Goal: Task Accomplishment & Management: Use online tool/utility

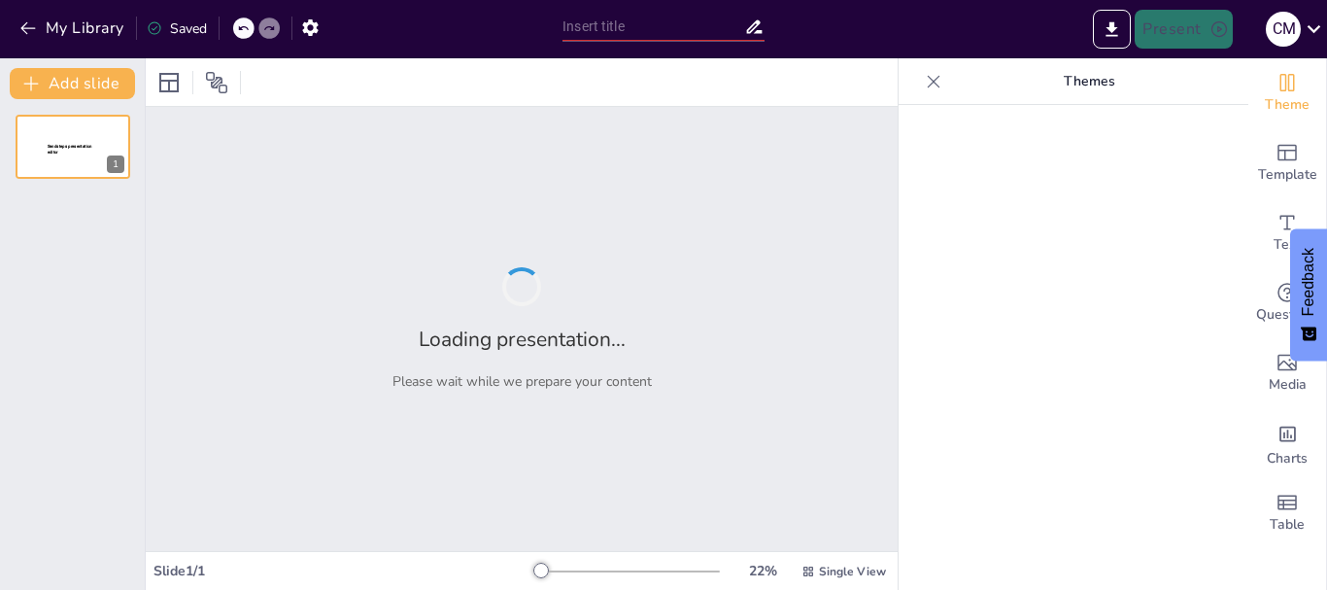
type input "Modelos de Pronóstico en la Administración de Operaciones: Métodos y Aplicacion…"
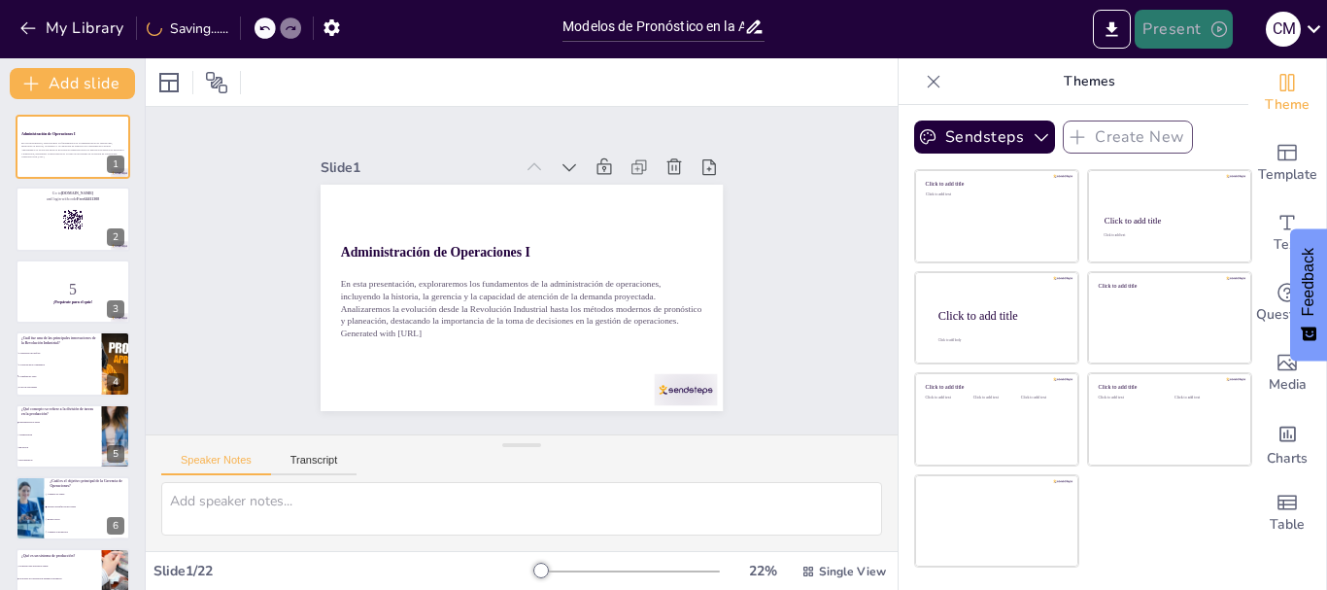
click at [1182, 32] on button "Present" at bounding box center [1183, 29] width 97 height 39
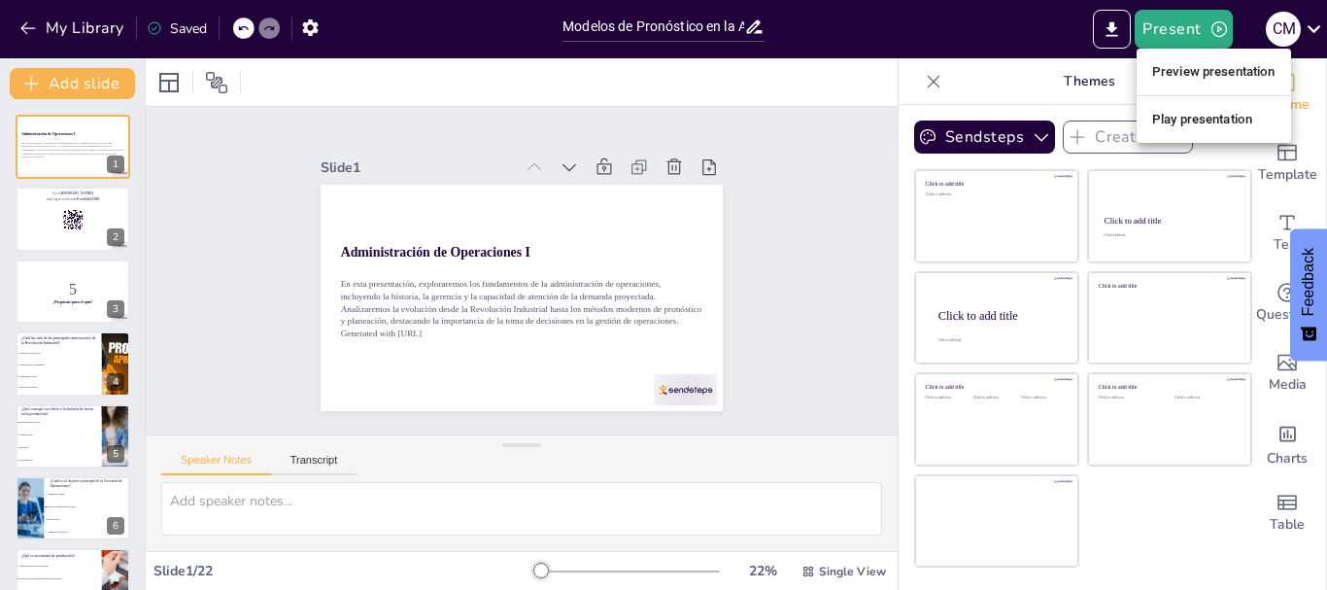
click at [1201, 76] on li "Preview presentation" at bounding box center [1214, 71] width 154 height 31
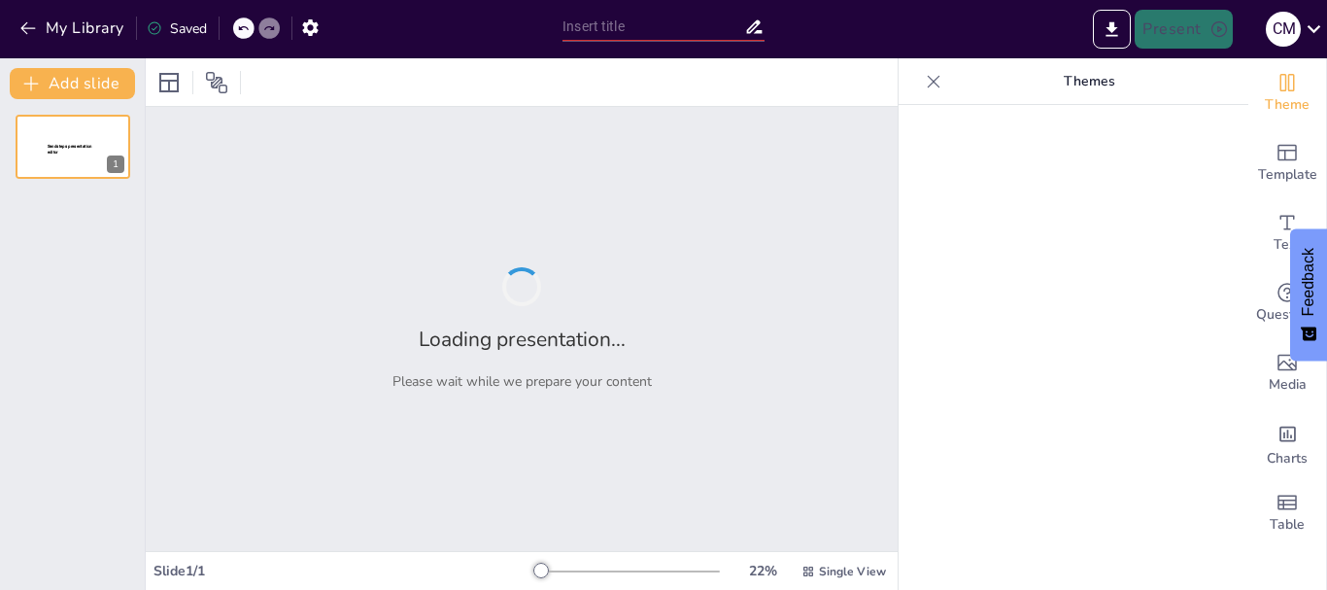
type input "Modelos de Pronóstico en la Administración de Operaciones: Métodos y Aplicacion…"
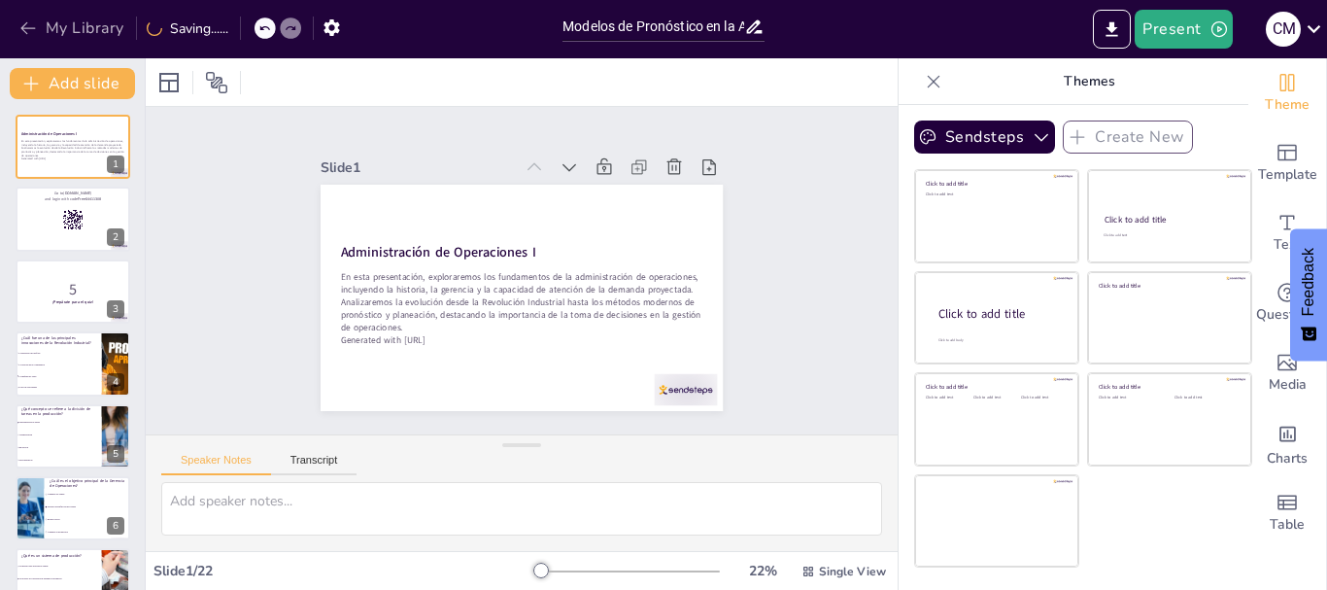
click at [24, 22] on icon "button" at bounding box center [27, 27] width 19 height 19
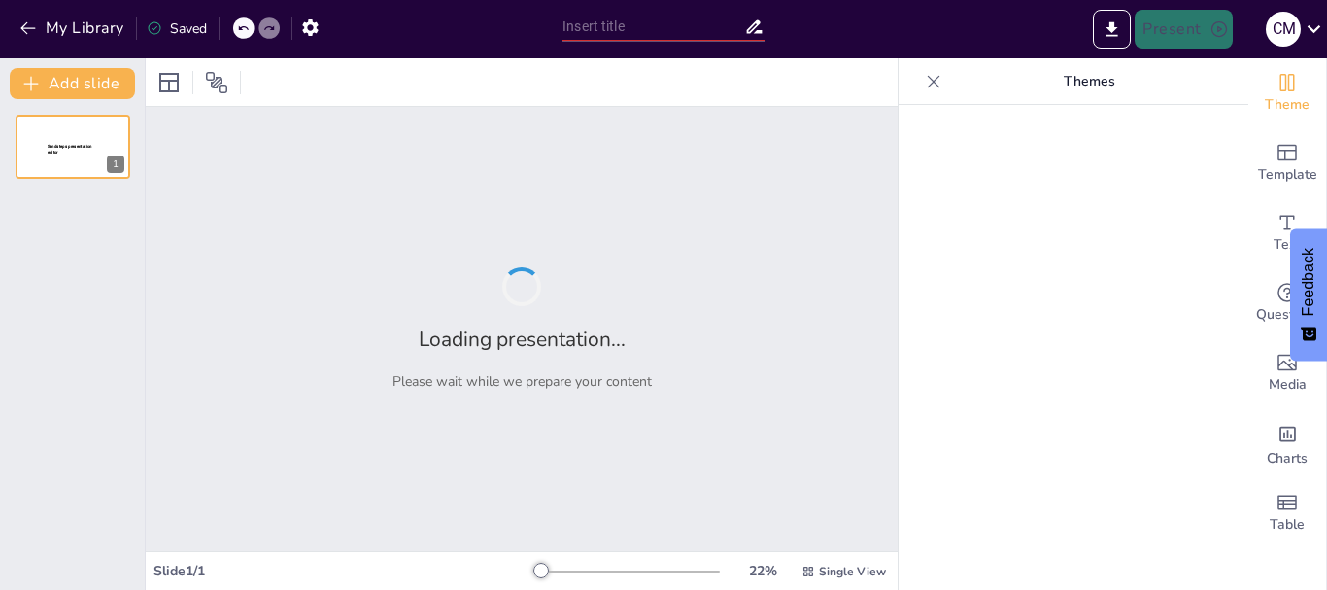
type input "New Sendsteps"
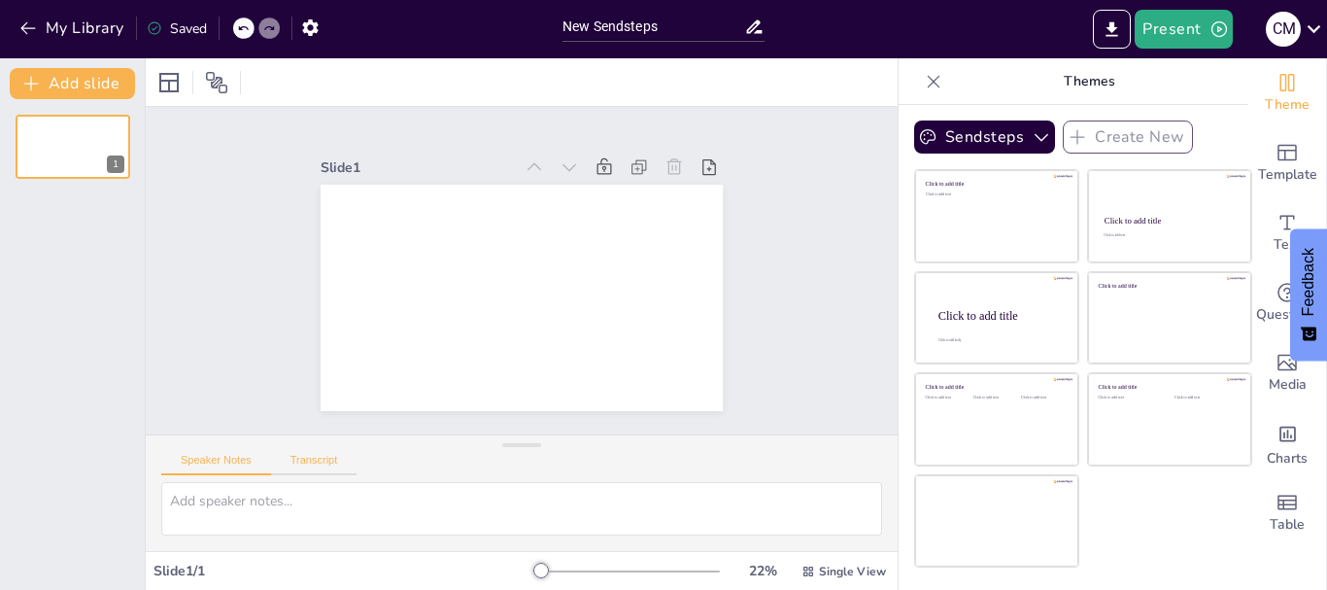
click at [320, 458] on button "Transcript" at bounding box center [314, 464] width 86 height 21
click at [717, 459] on button "Google US English (en-US)" at bounding box center [738, 462] width 194 height 31
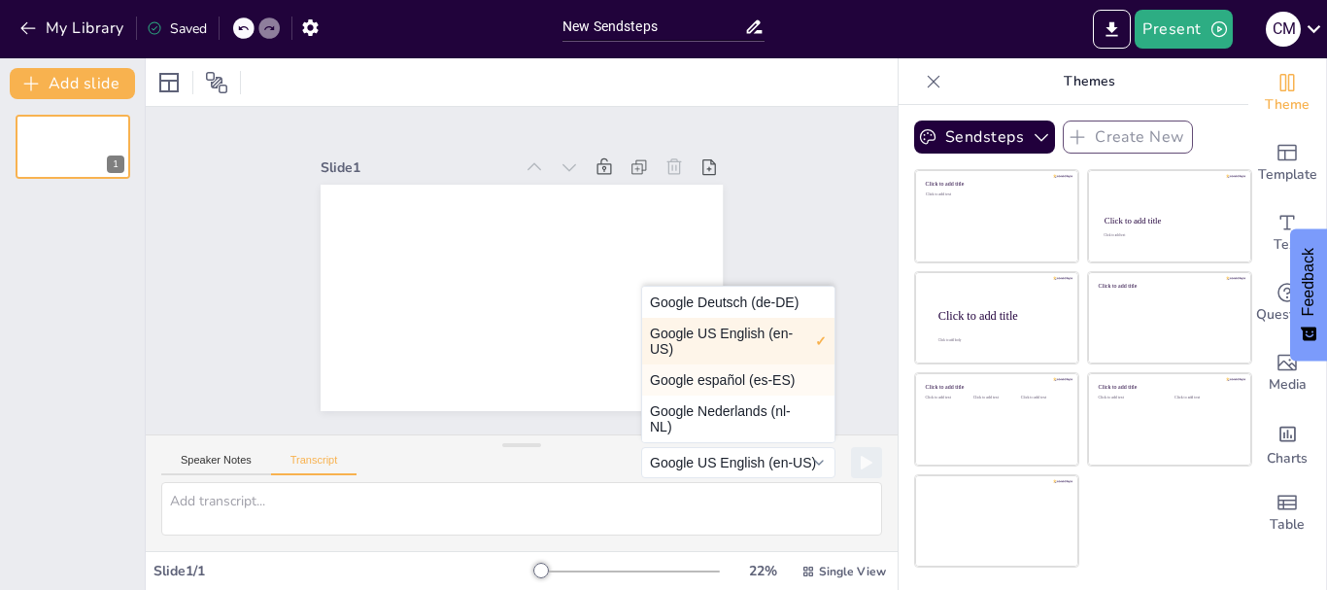
click at [729, 383] on button "Google español (es-ES)" at bounding box center [738, 379] width 192 height 31
click at [729, 383] on div "Slide 1" at bounding box center [522, 271] width 559 height 381
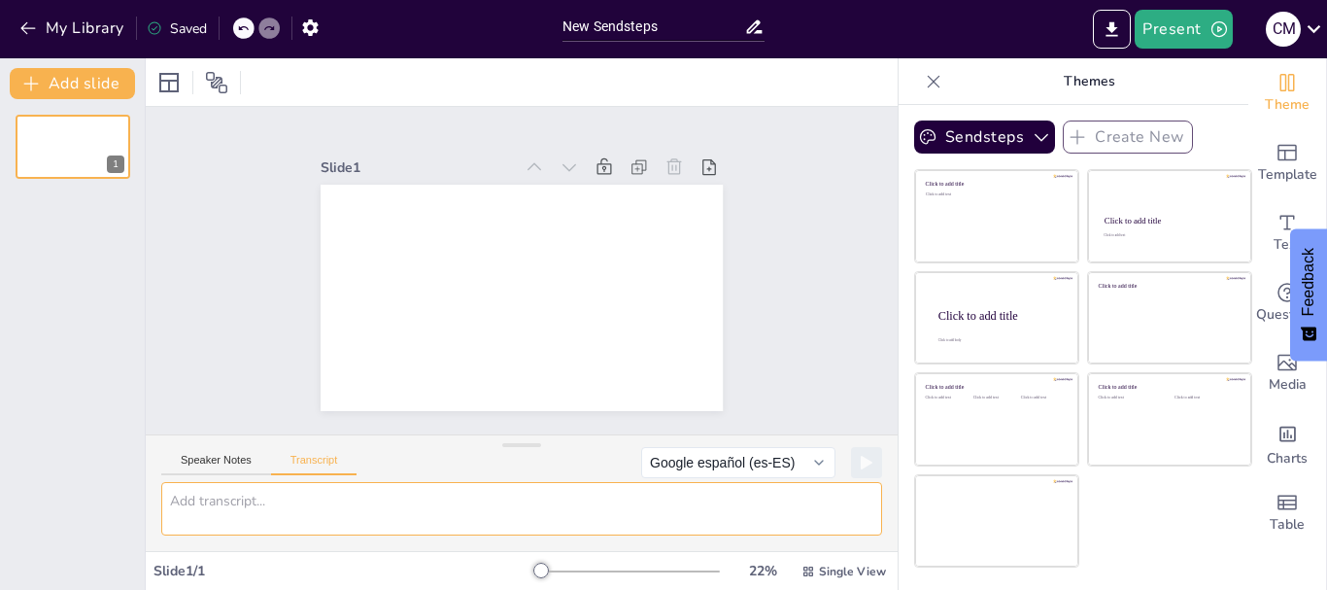
click at [194, 506] on textarea at bounding box center [521, 508] width 721 height 53
click at [875, 438] on div "Slide 1 Speaker Notes Transcript Google español (es-ES) Microsoft Helena - Span…" at bounding box center [522, 329] width 752 height 444
click at [617, 492] on textarea at bounding box center [521, 508] width 721 height 53
type textarea "hola"
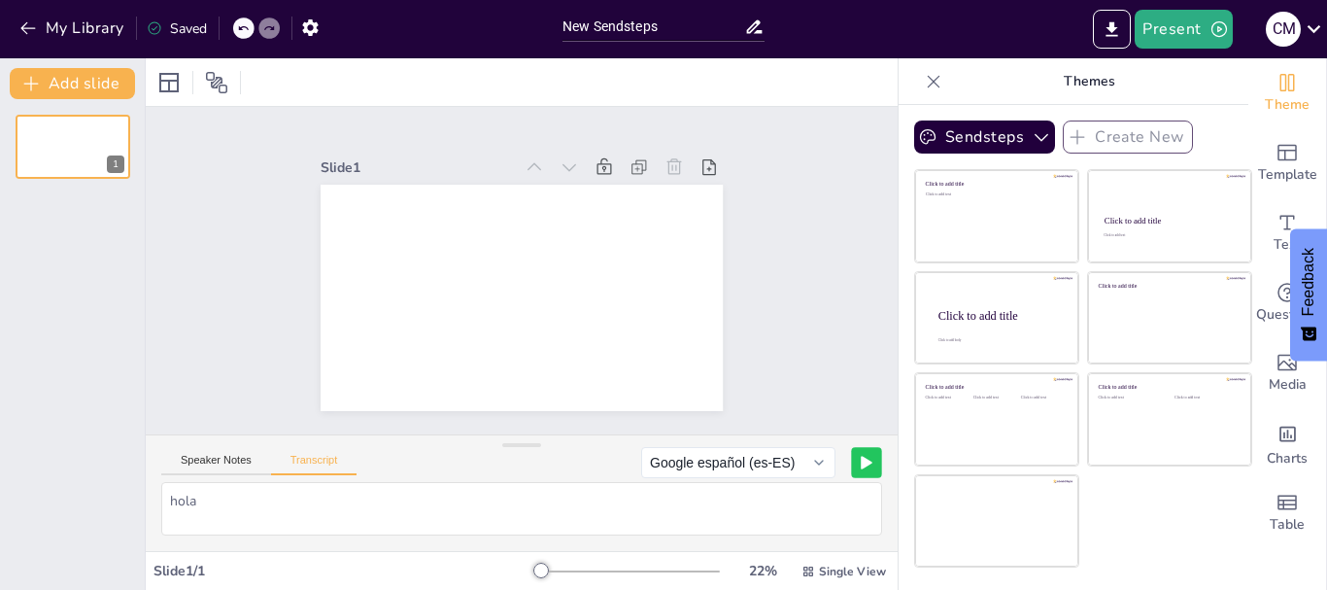
click at [862, 459] on icon at bounding box center [867, 463] width 10 height 12
click at [23, 31] on icon "button" at bounding box center [27, 27] width 19 height 19
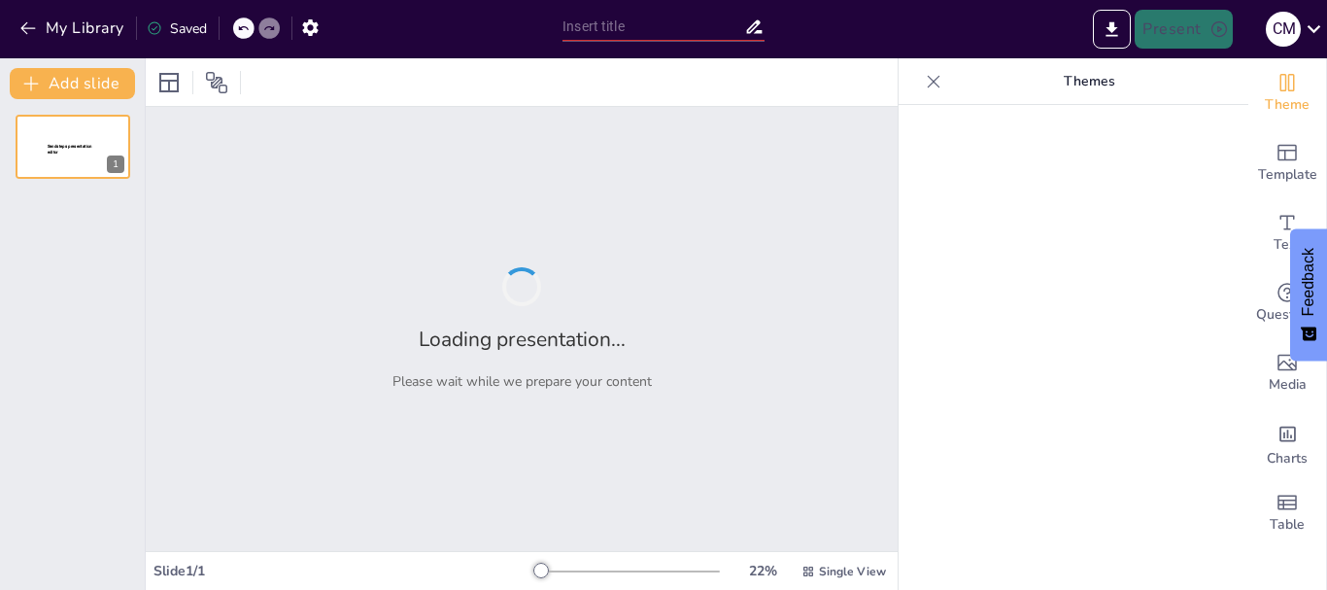
type input "Imported clase 13 de agosto.pptx"
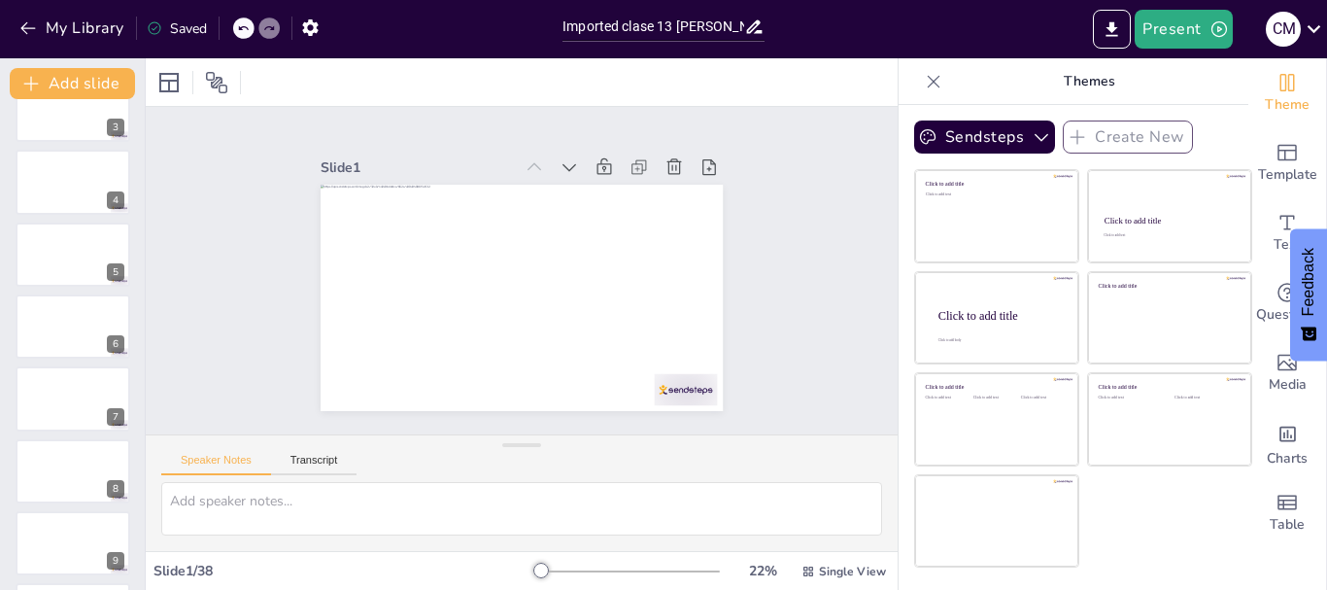
scroll to position [235, 0]
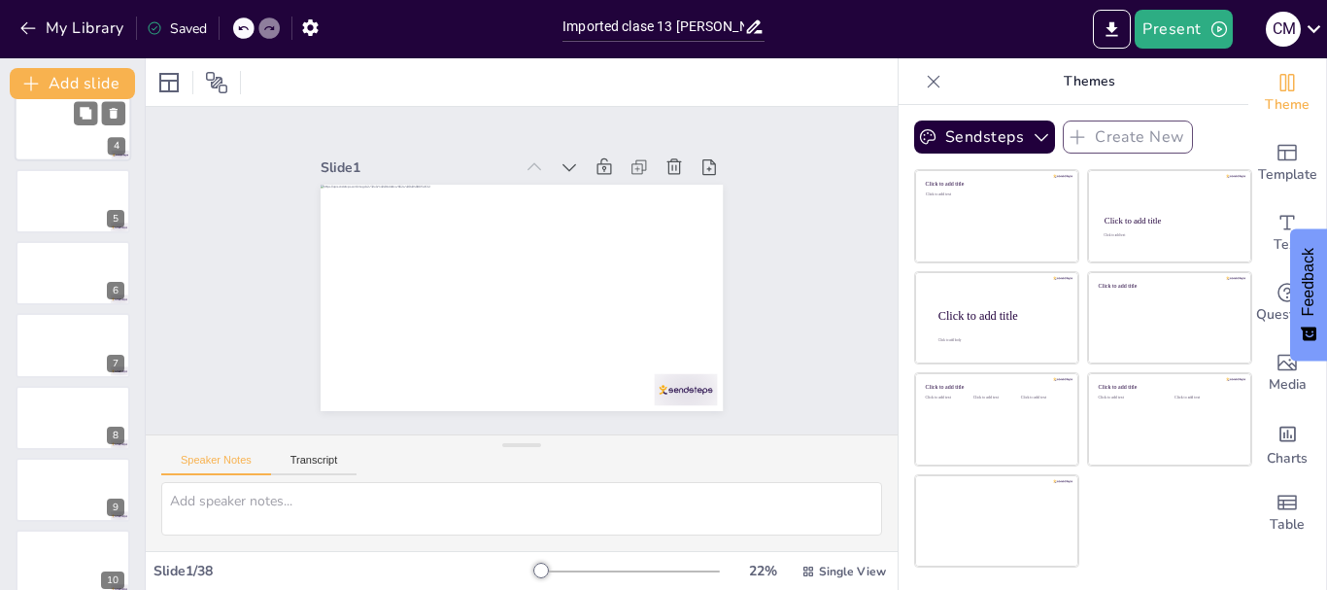
click at [51, 127] on div at bounding box center [73, 128] width 117 height 66
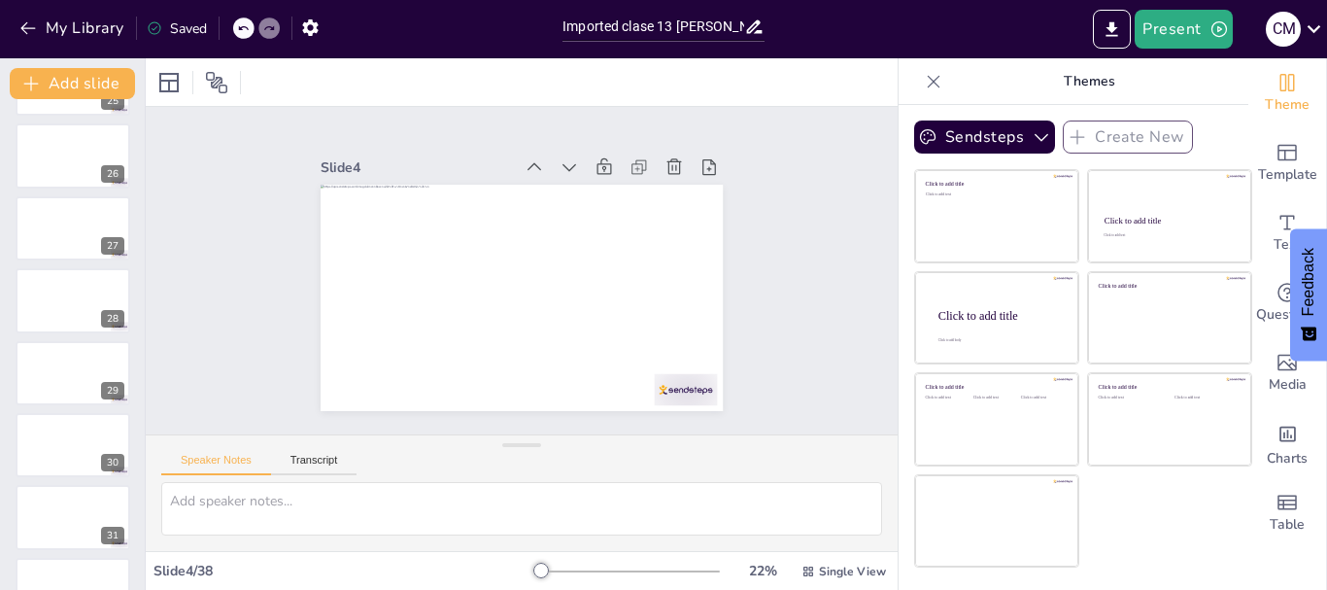
scroll to position [1702, 0]
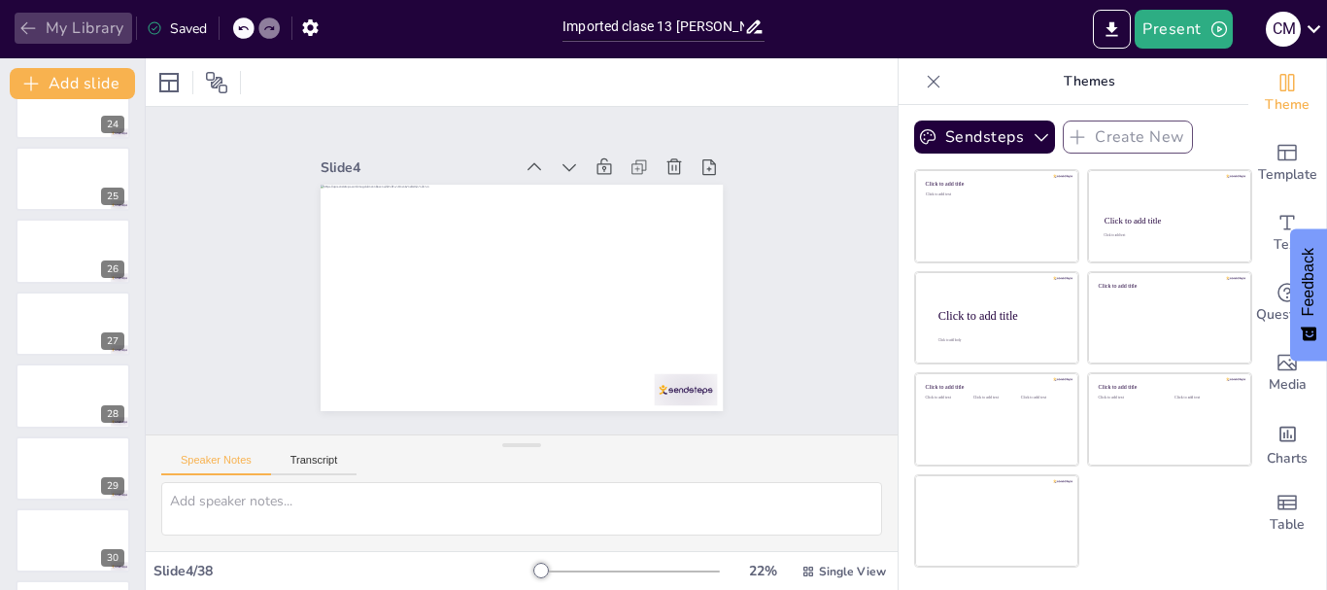
click at [32, 25] on icon "button" at bounding box center [27, 27] width 19 height 19
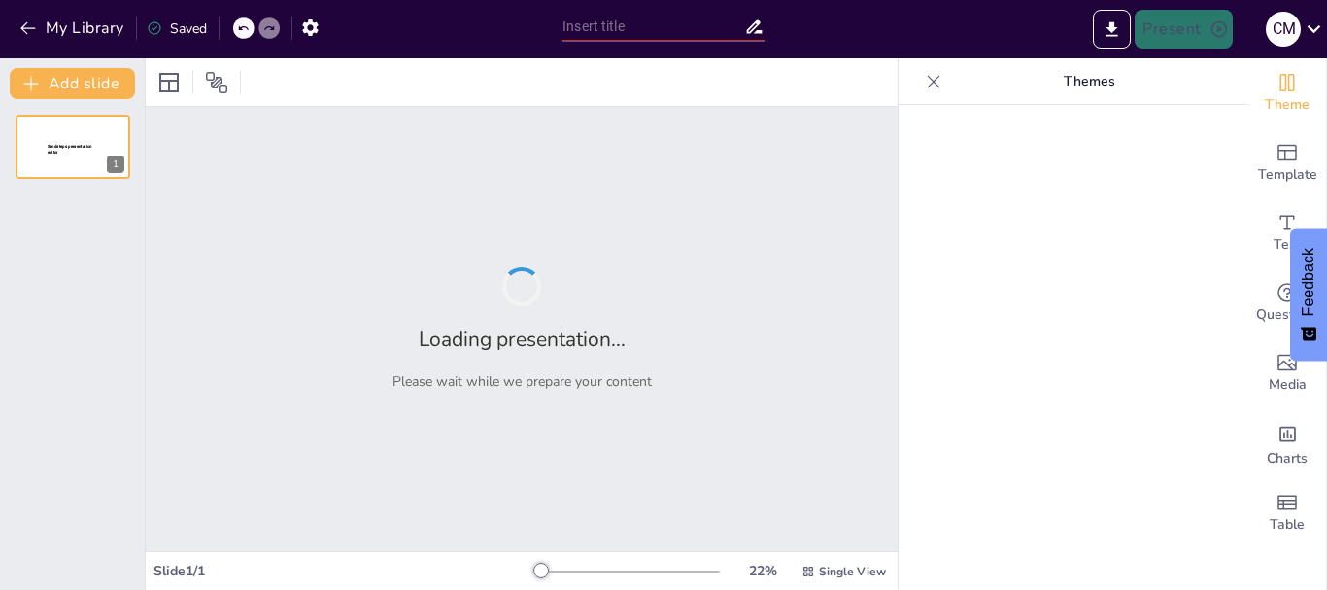
type input "Pronósticos Efectivos: Clave para la Gestión de Operaciones"
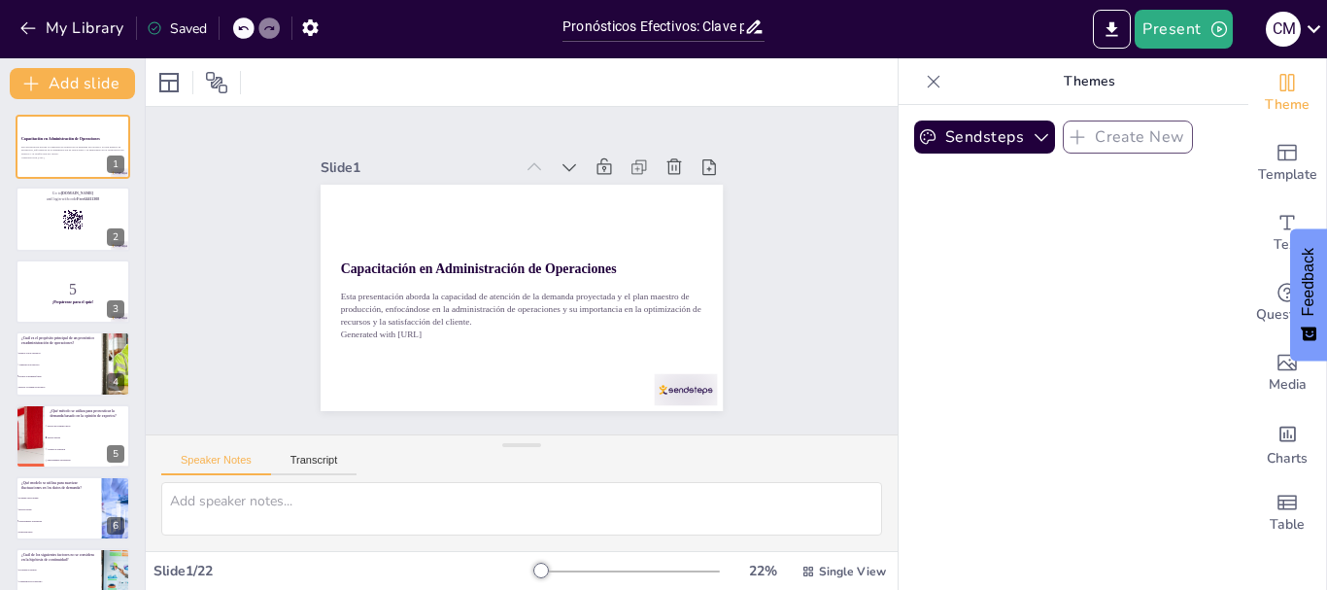
checkbox input "true"
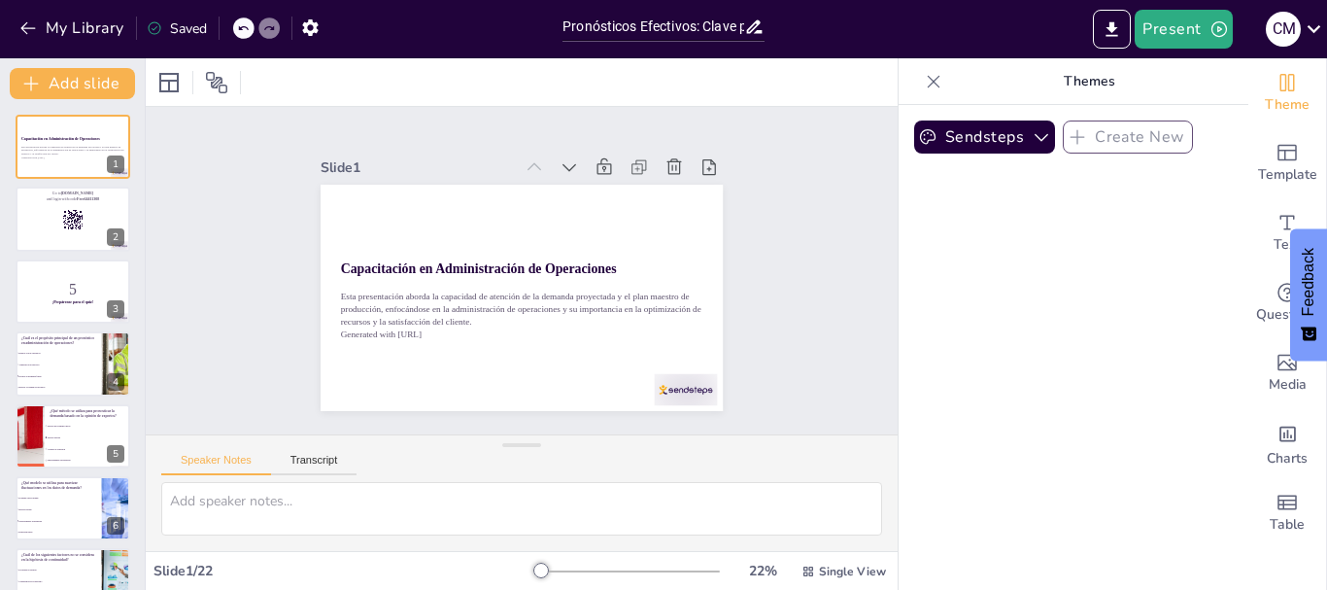
checkbox input "true"
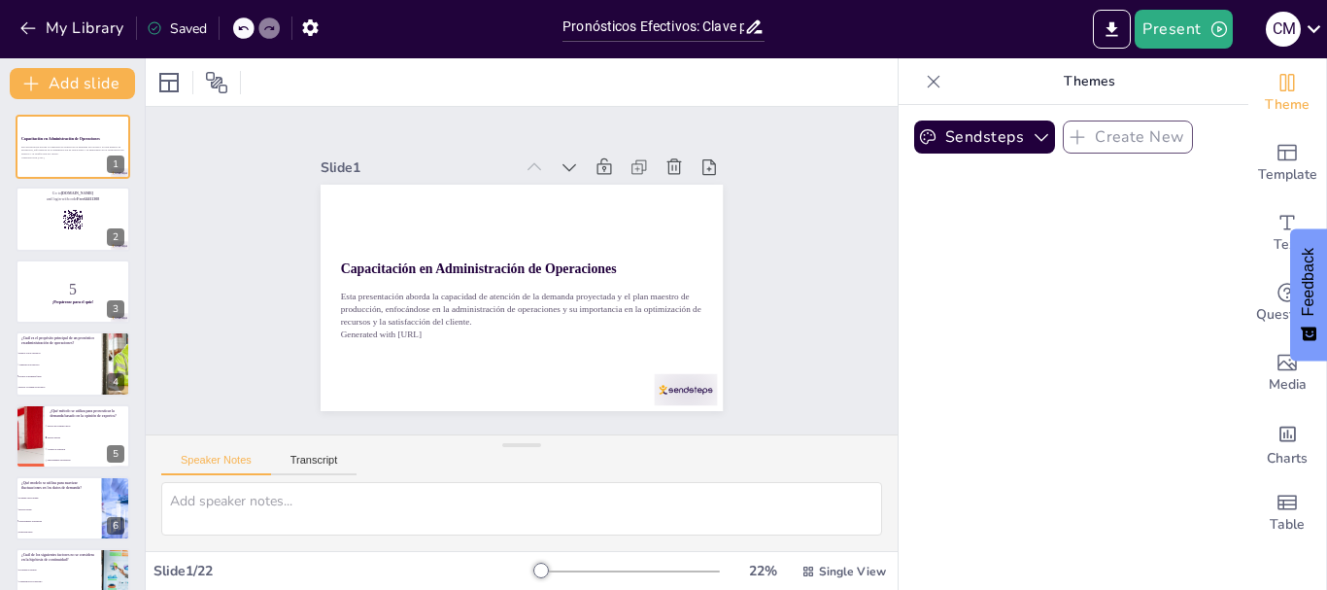
checkbox input "true"
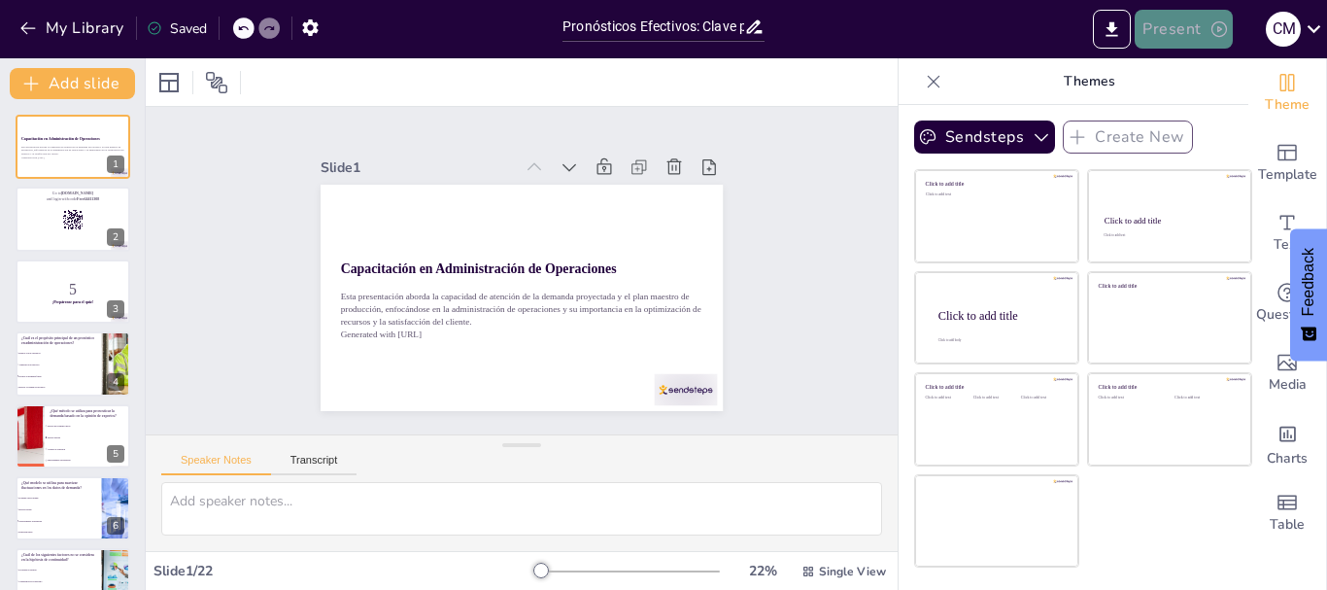
click at [1177, 46] on button "Present" at bounding box center [1183, 29] width 97 height 39
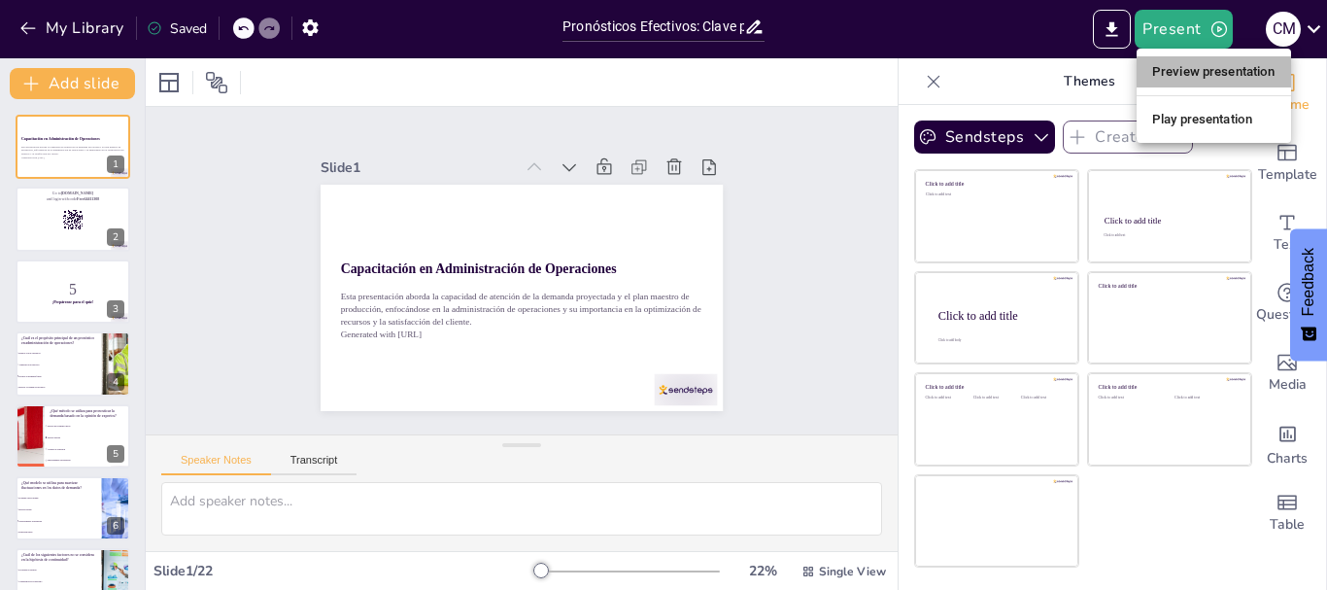
click at [1216, 65] on li "Preview presentation" at bounding box center [1214, 71] width 154 height 31
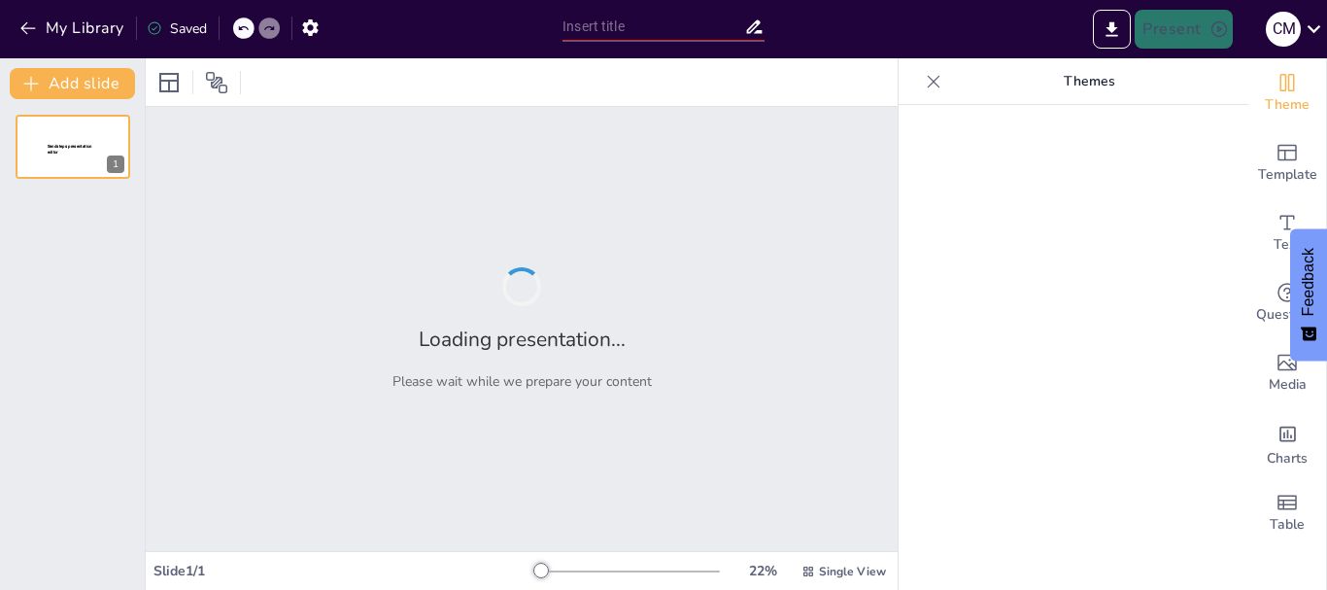
type input "Pronósticos Efectivos: Clave para la Gestión de Operaciones"
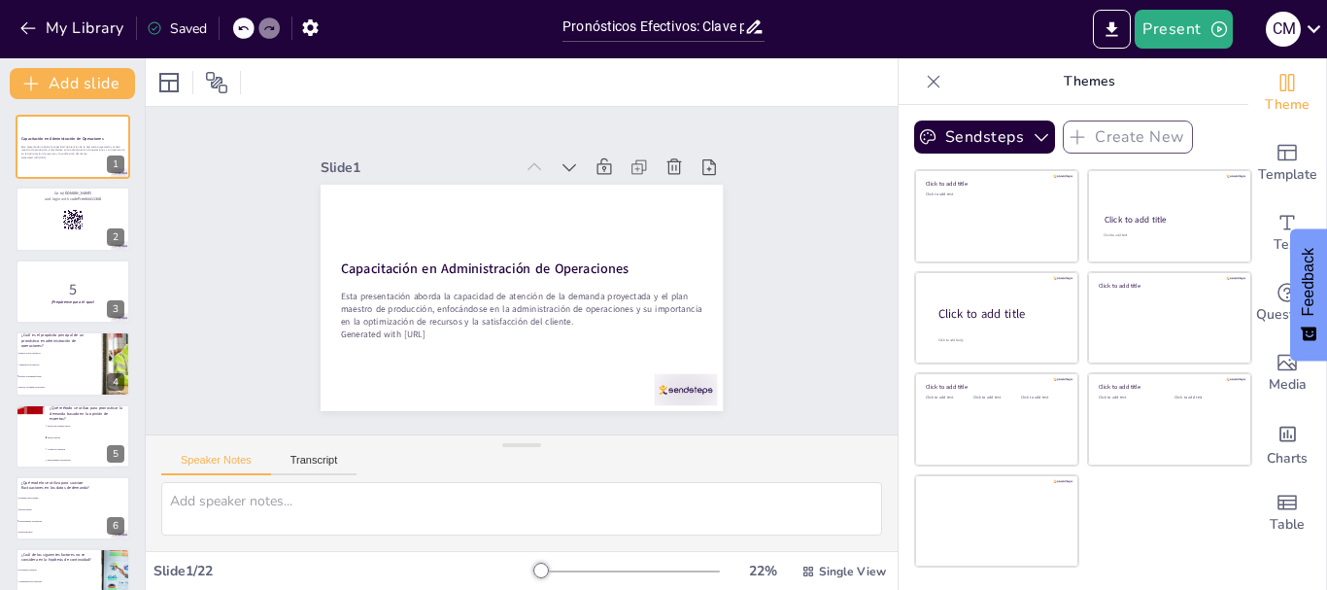
checkbox input "true"
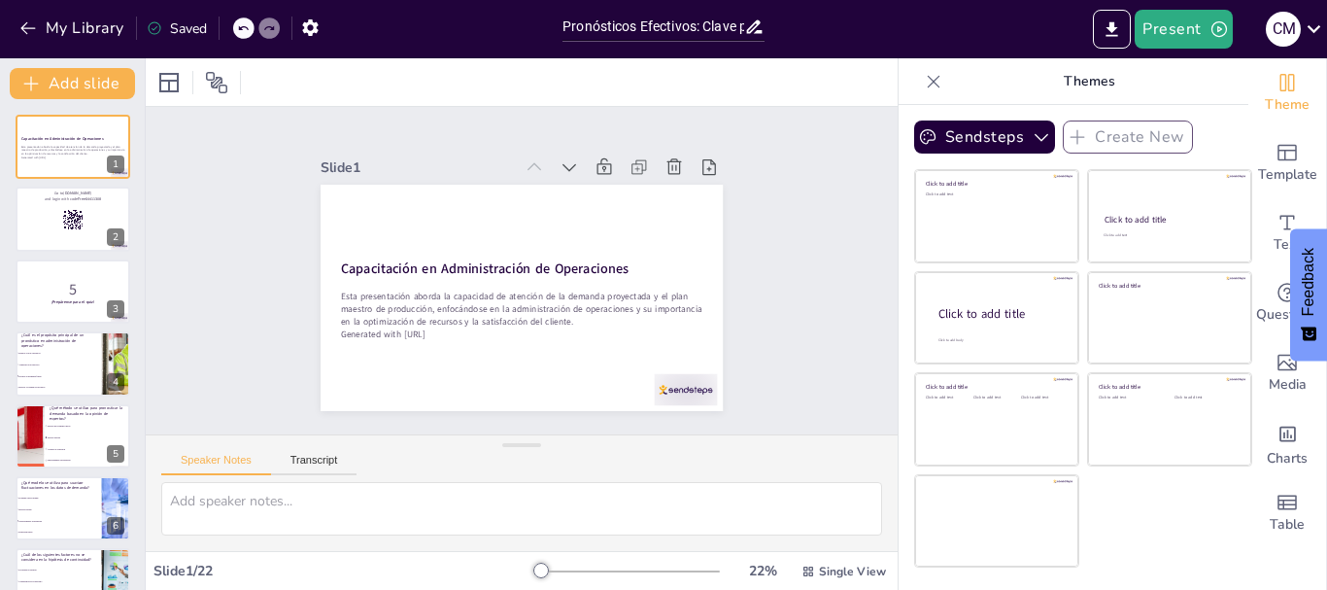
checkbox input "true"
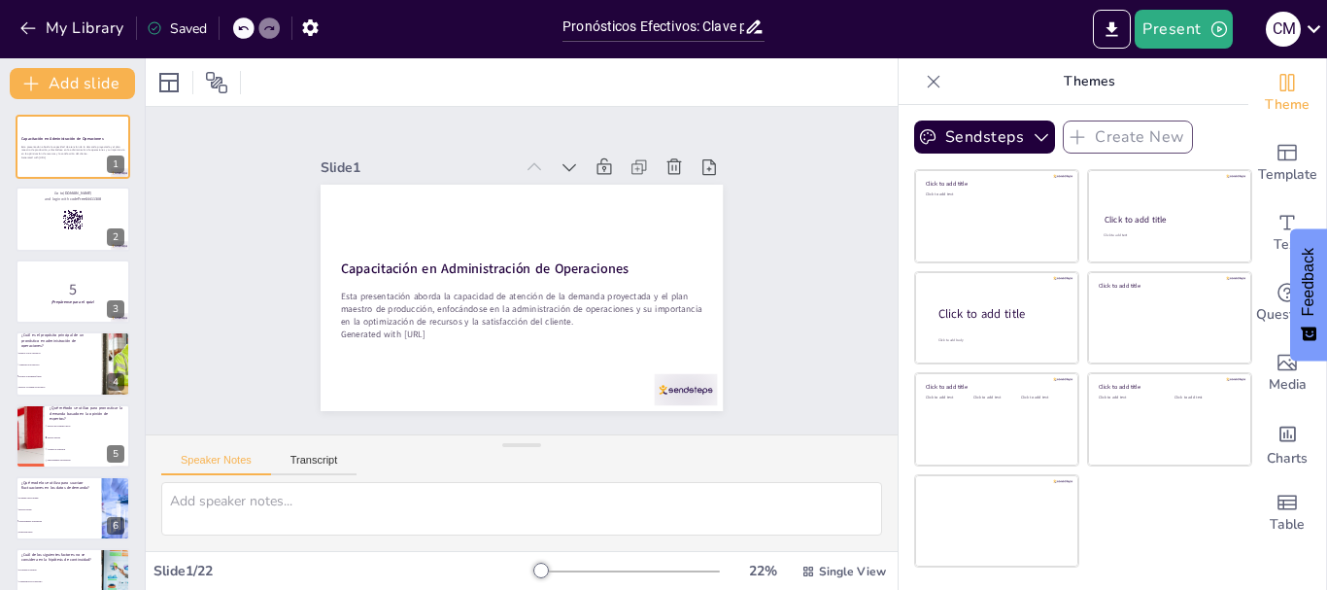
checkbox input "true"
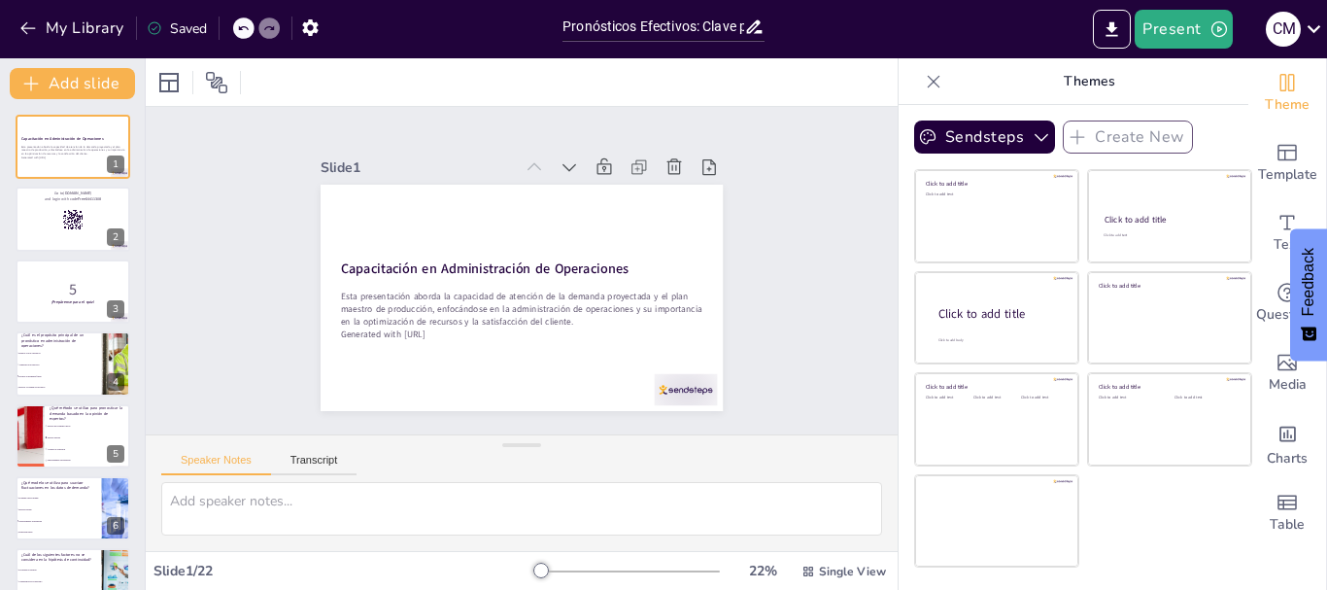
checkbox input "true"
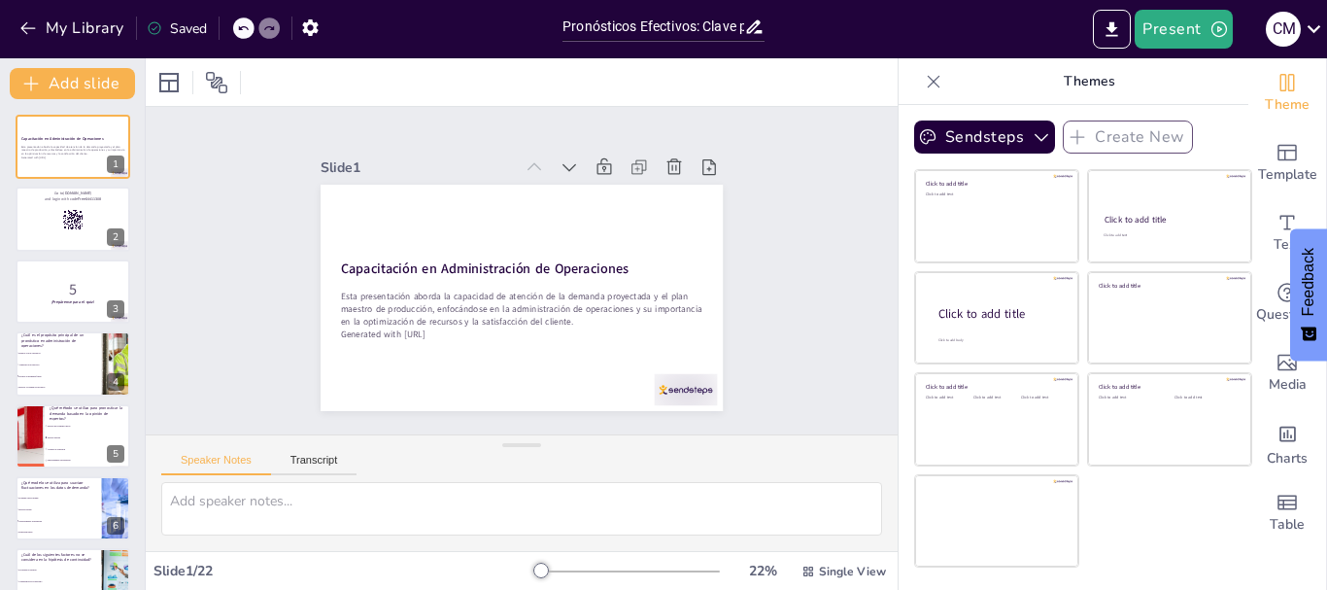
checkbox input "true"
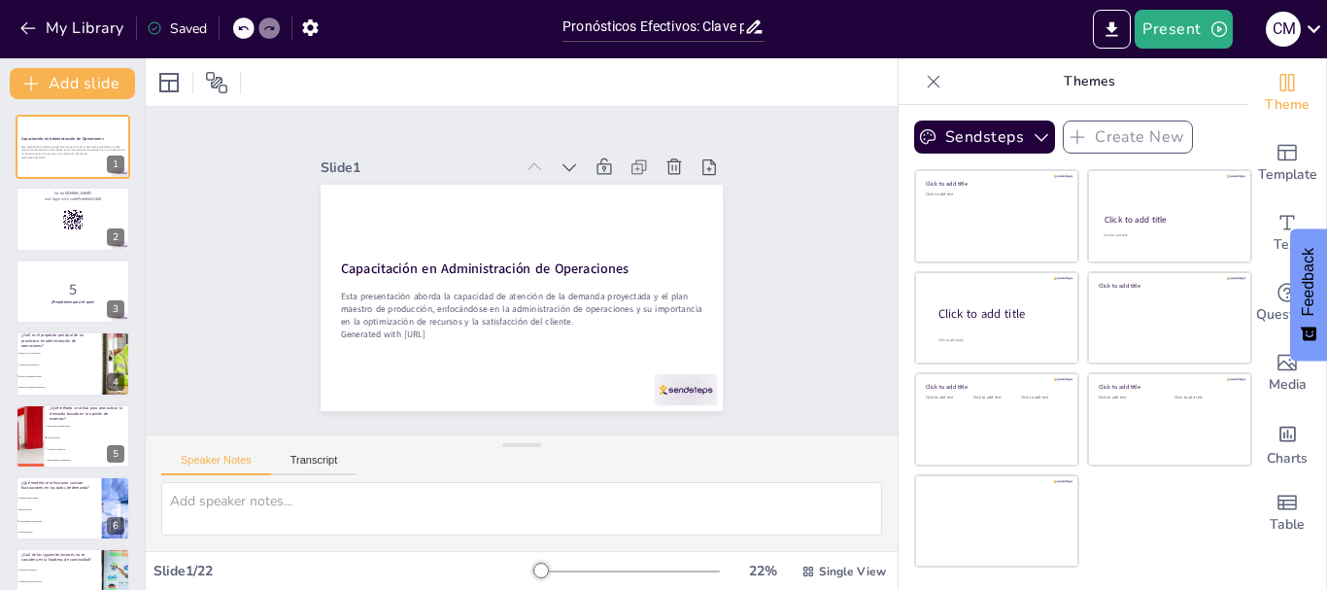
checkbox input "true"
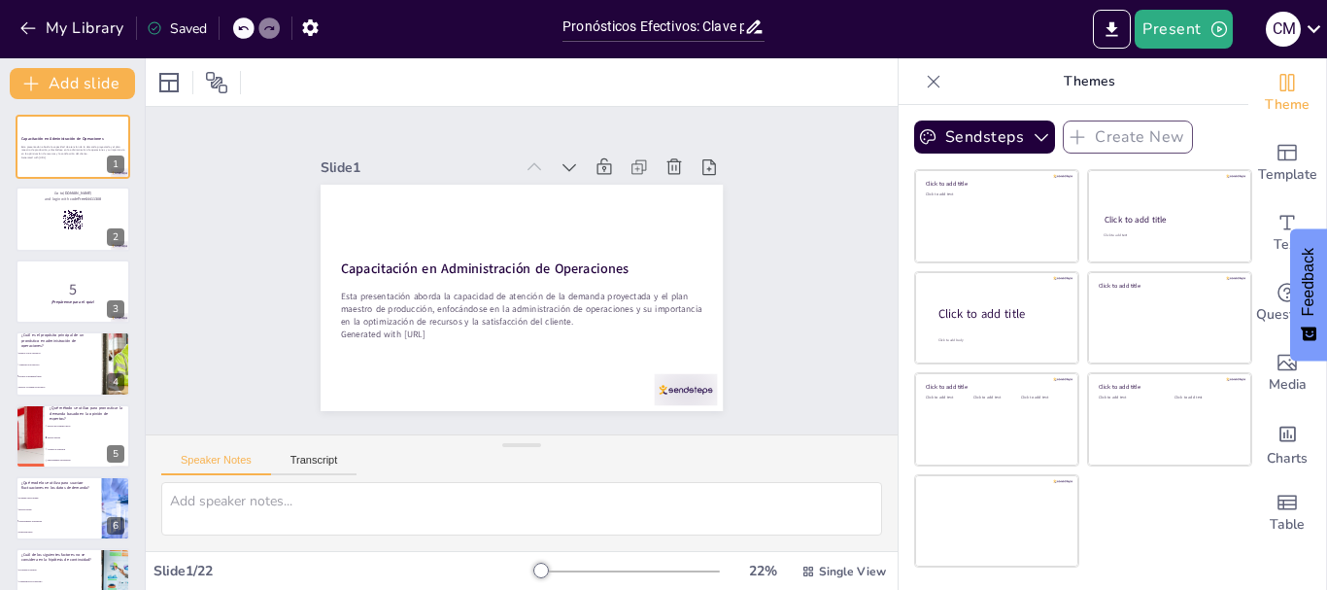
checkbox input "true"
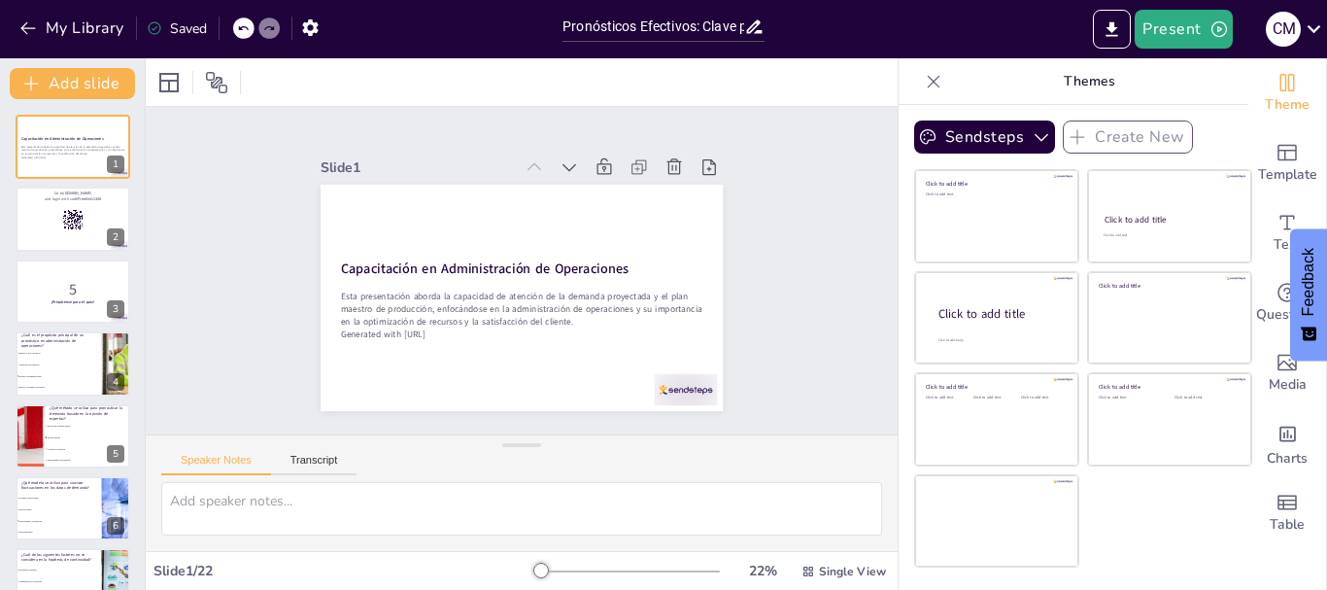
checkbox input "true"
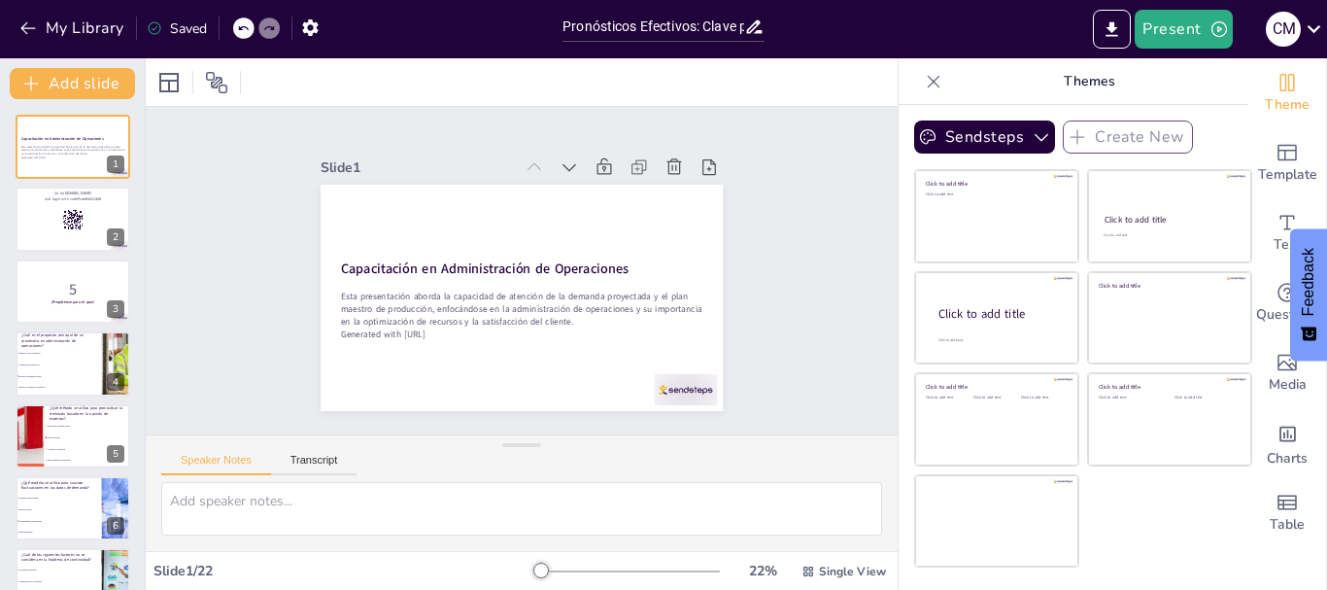
checkbox input "true"
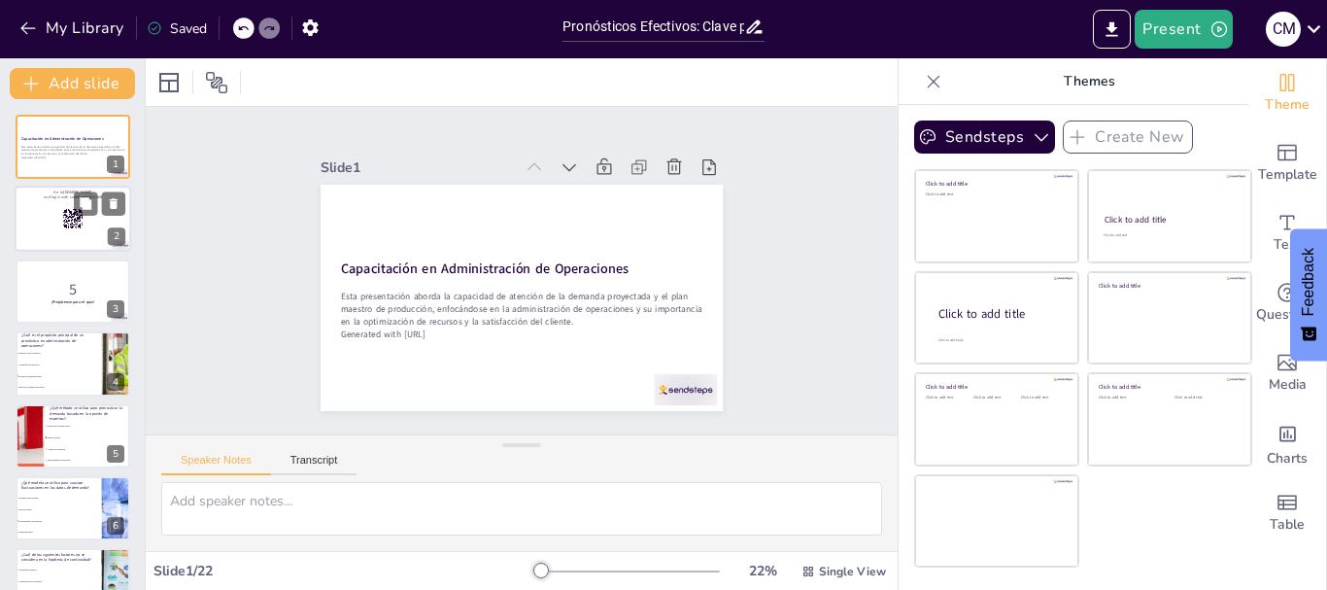
checkbox input "true"
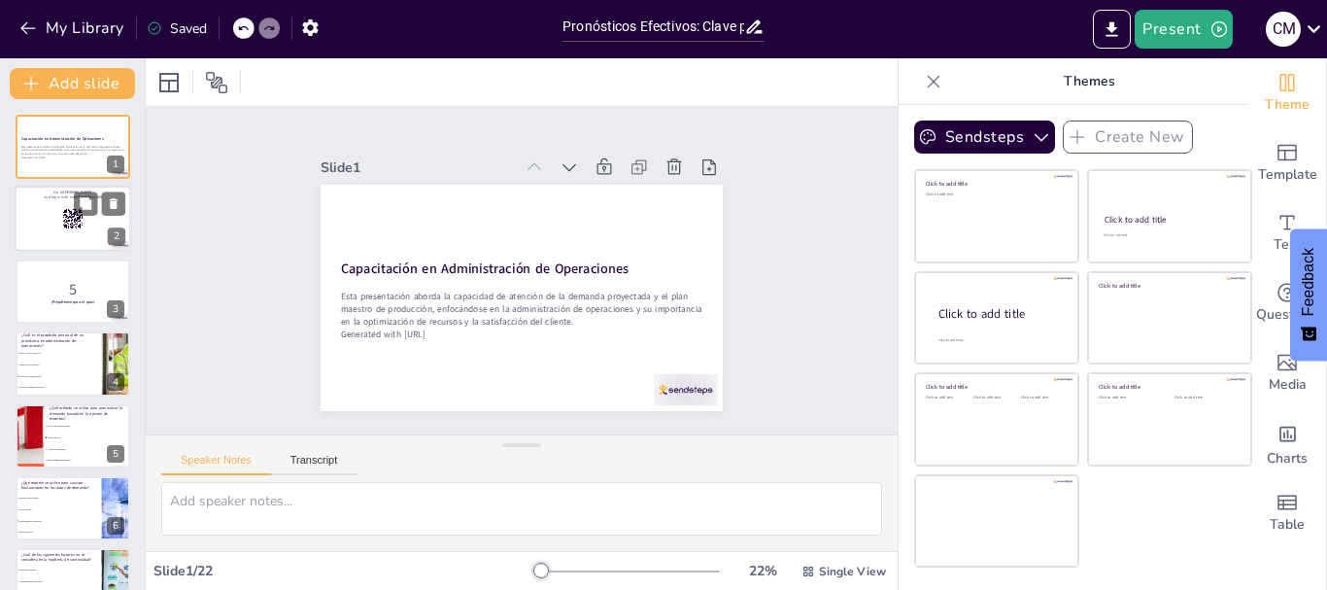
checkbox input "true"
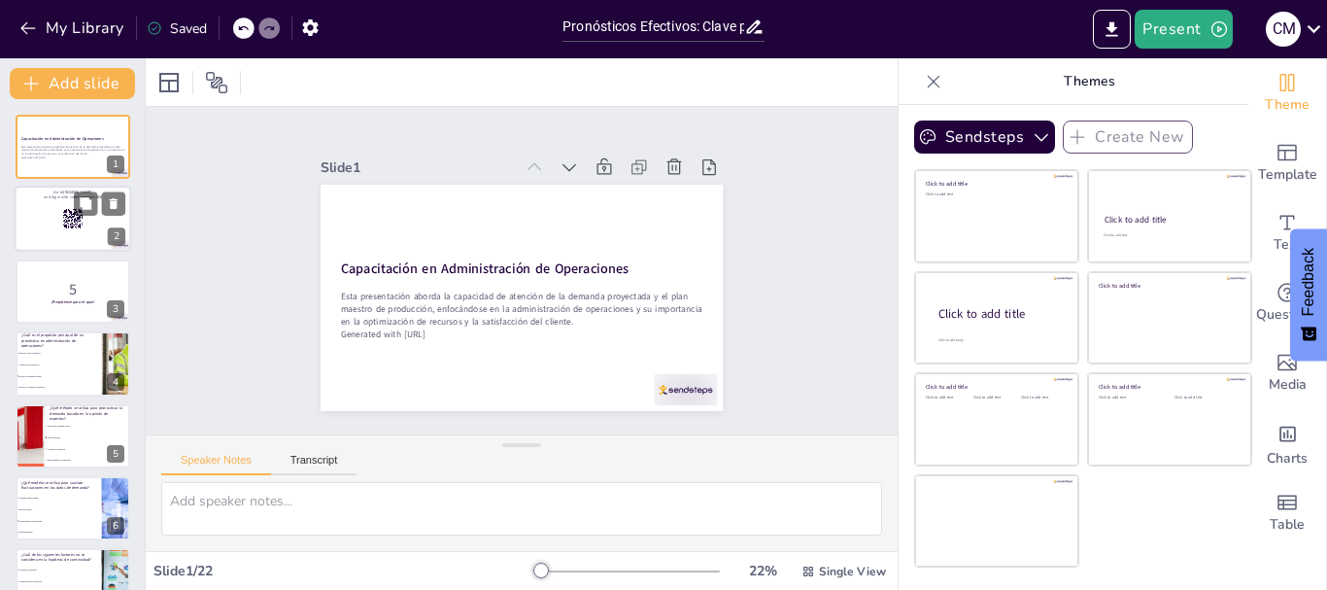
checkbox input "true"
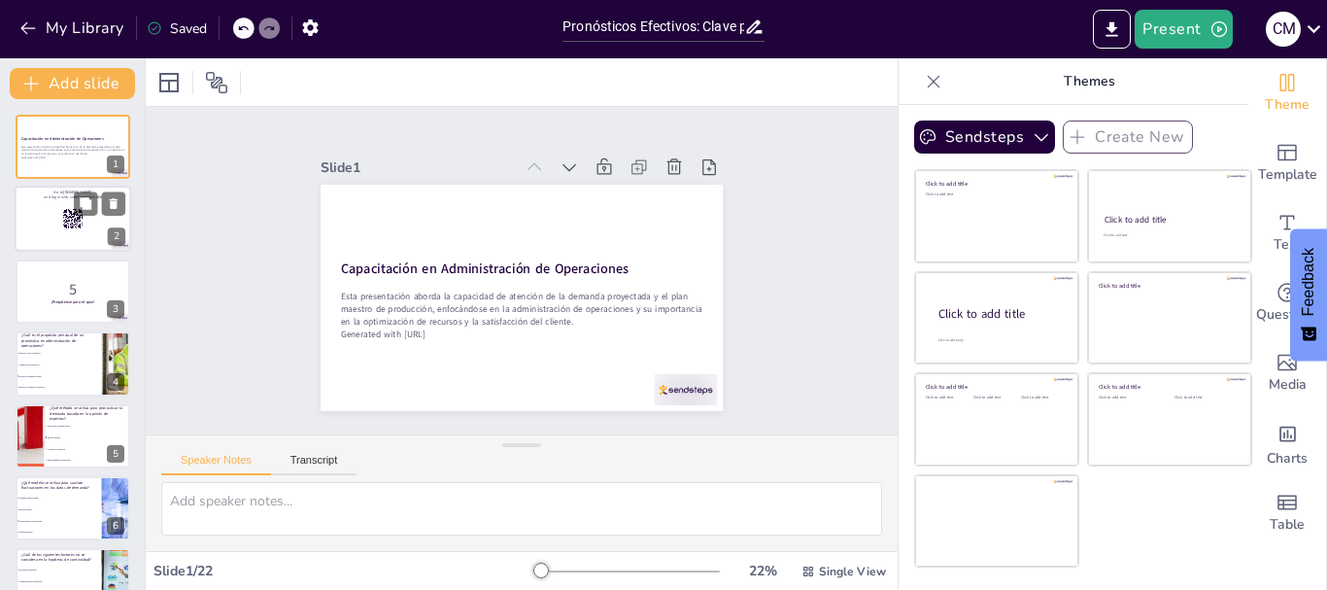
click at [29, 220] on div at bounding box center [73, 220] width 117 height 66
checkbox input "true"
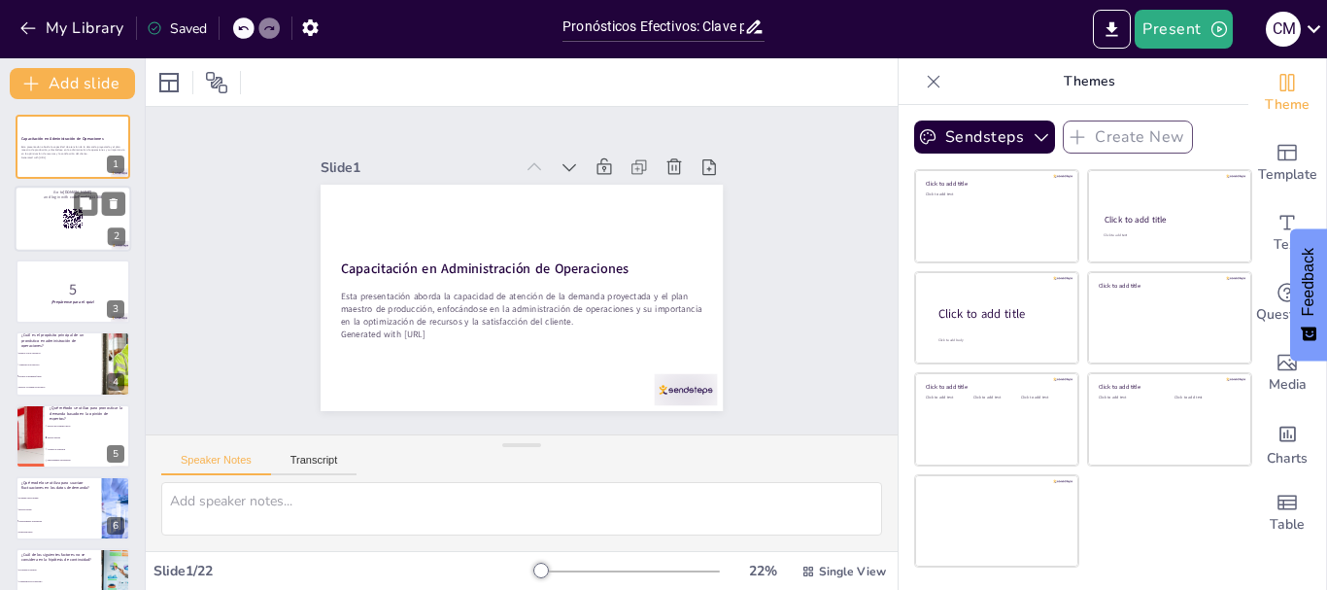
checkbox input "true"
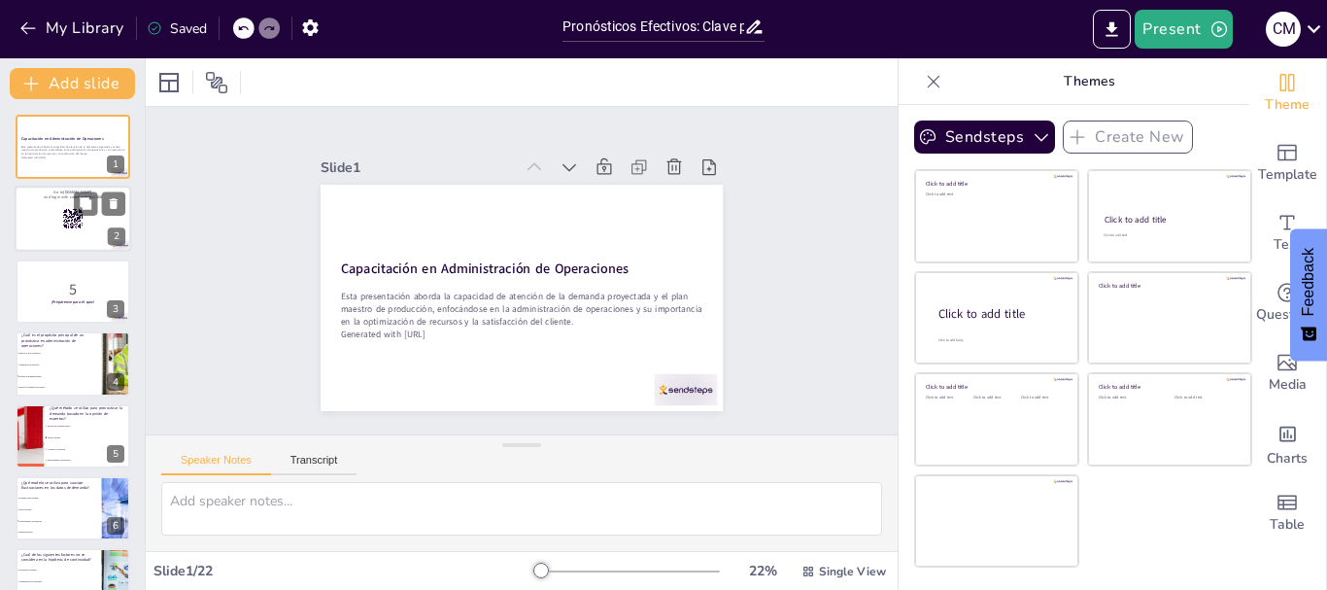
checkbox input "true"
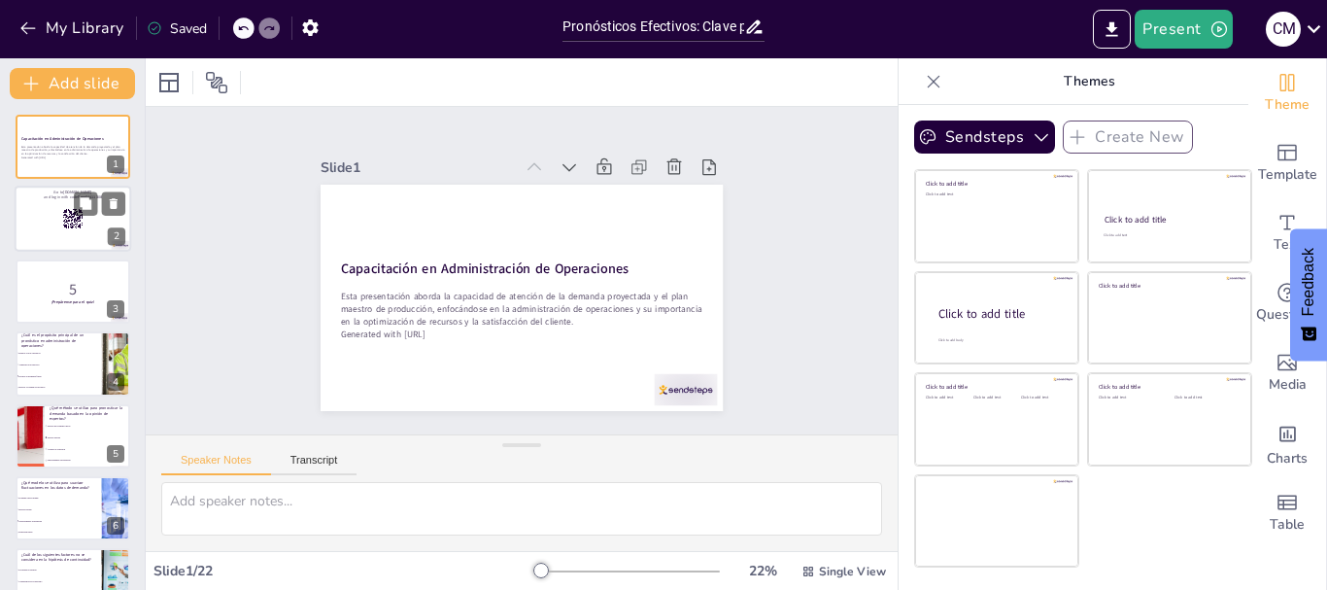
checkbox input "true"
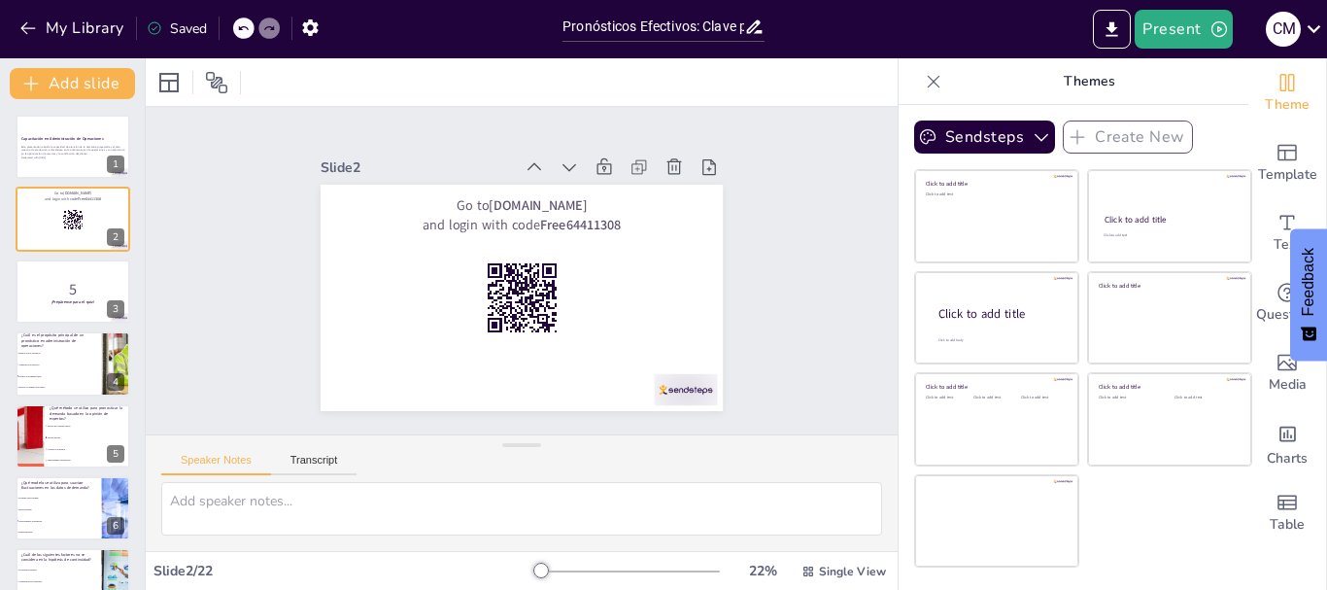
checkbox input "true"
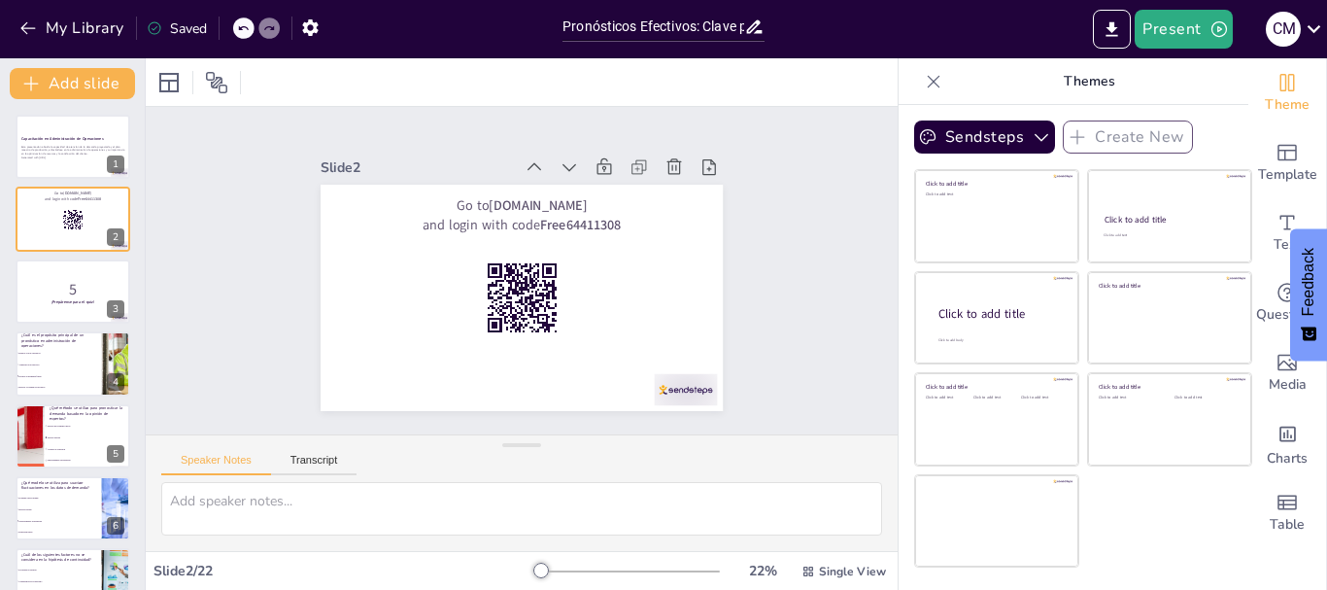
checkbox input "true"
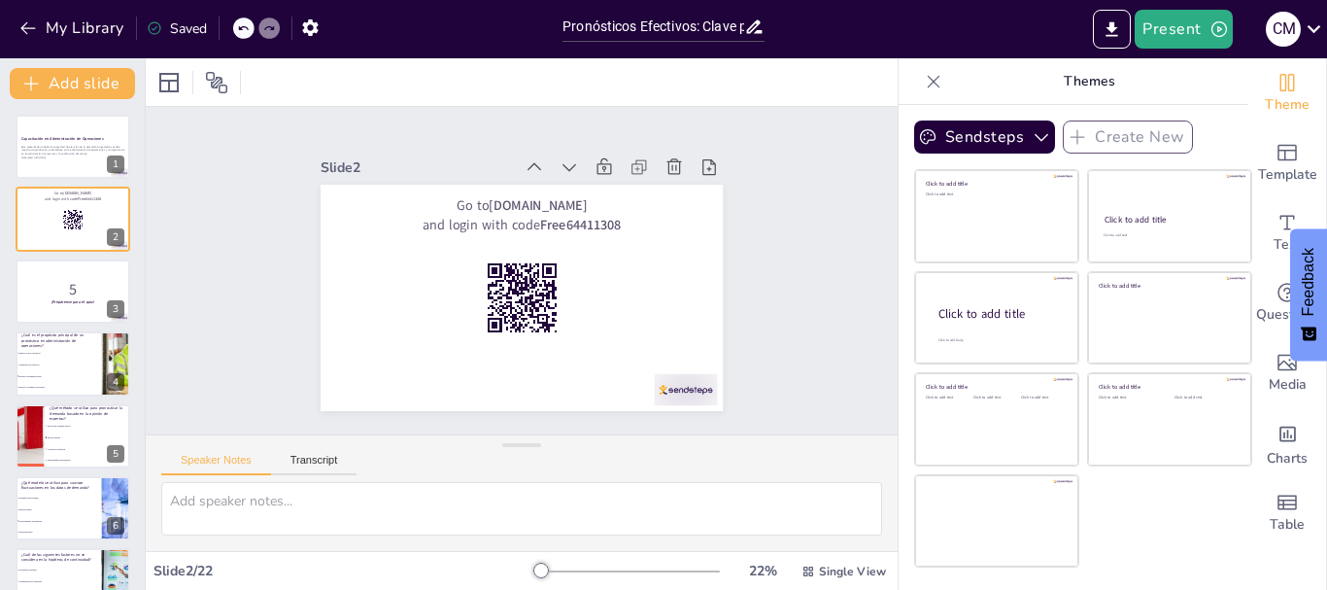
checkbox input "true"
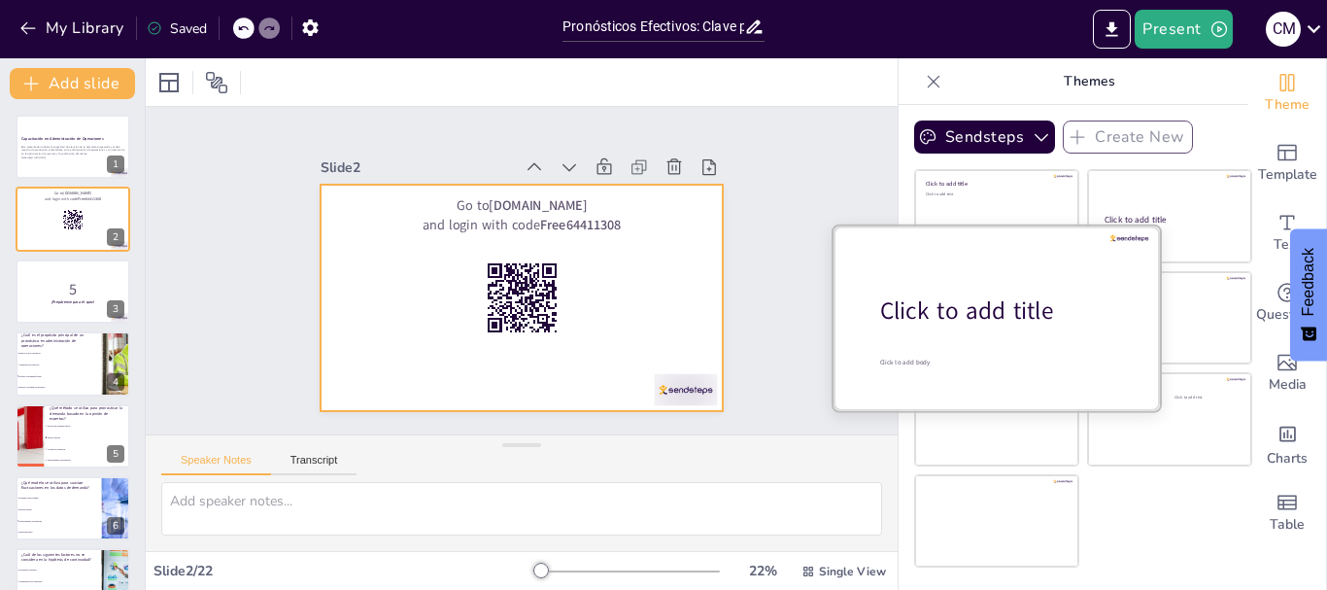
checkbox input "true"
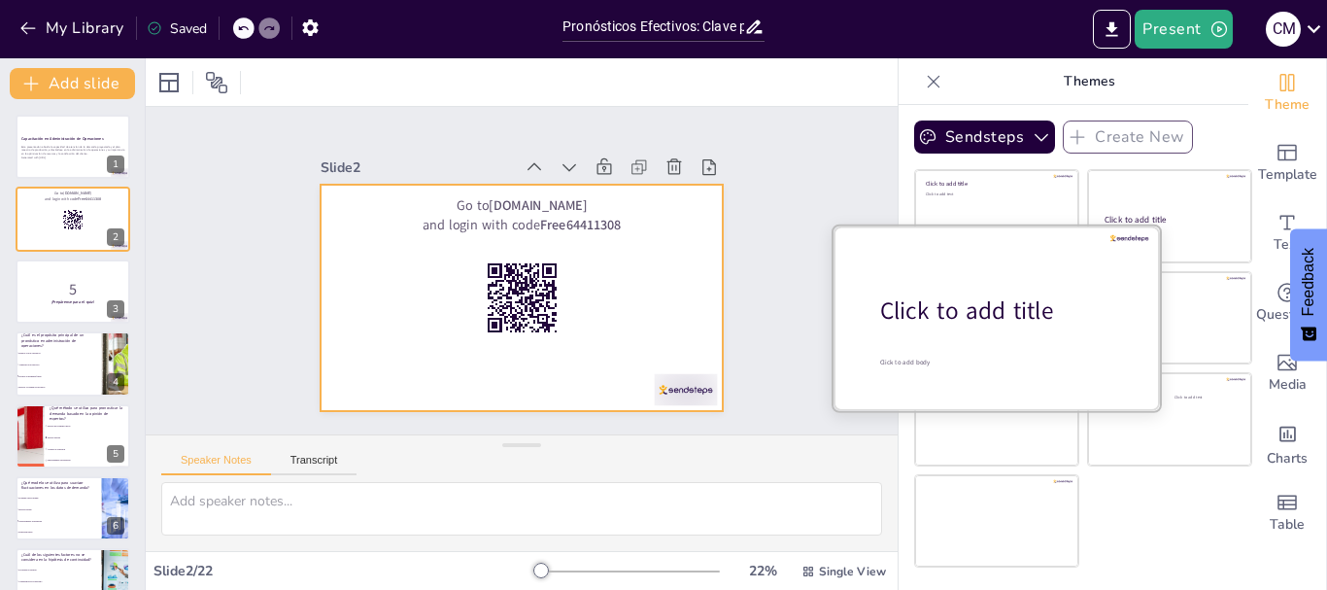
checkbox input "true"
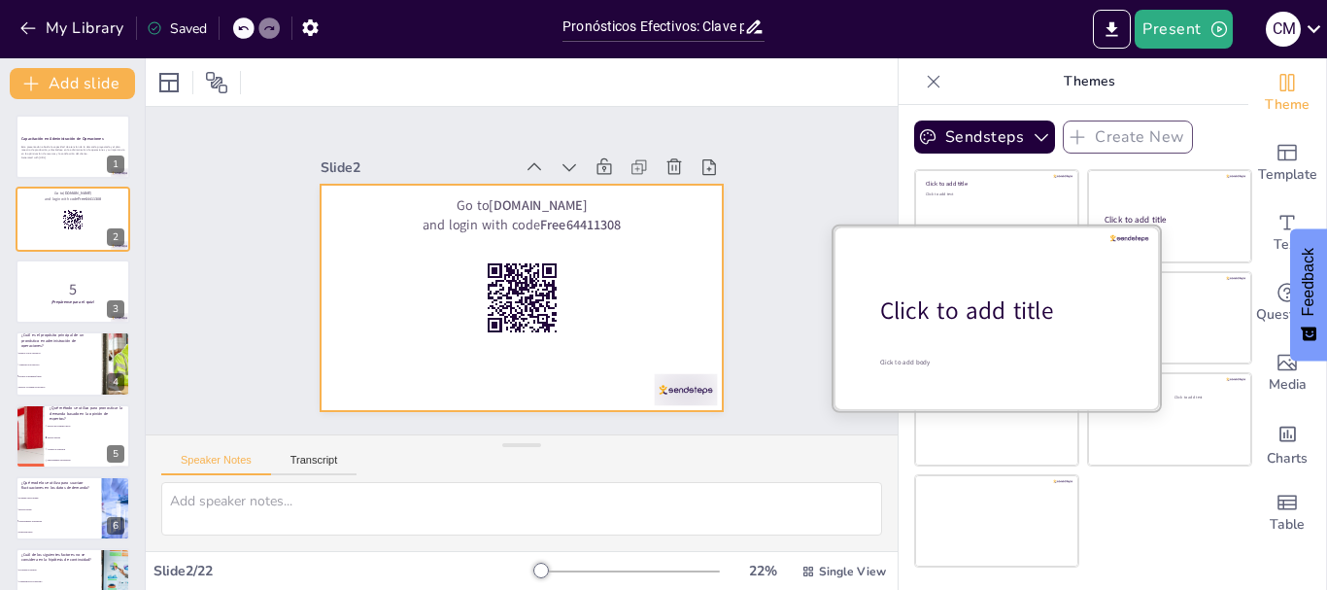
checkbox input "true"
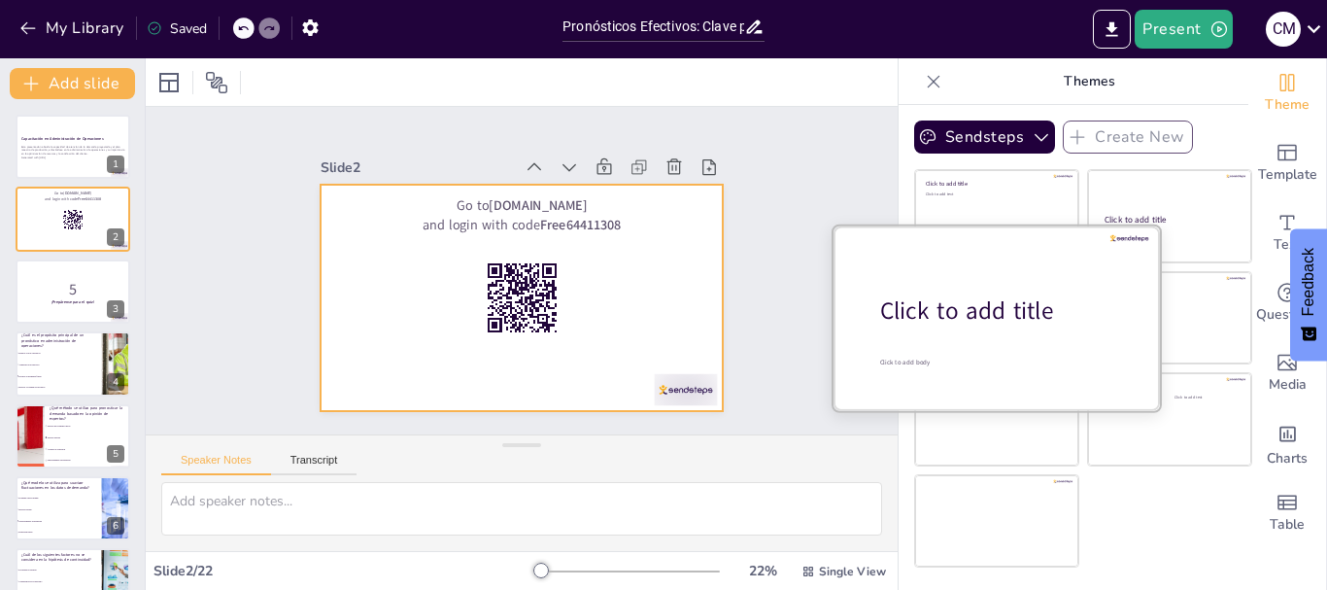
checkbox input "true"
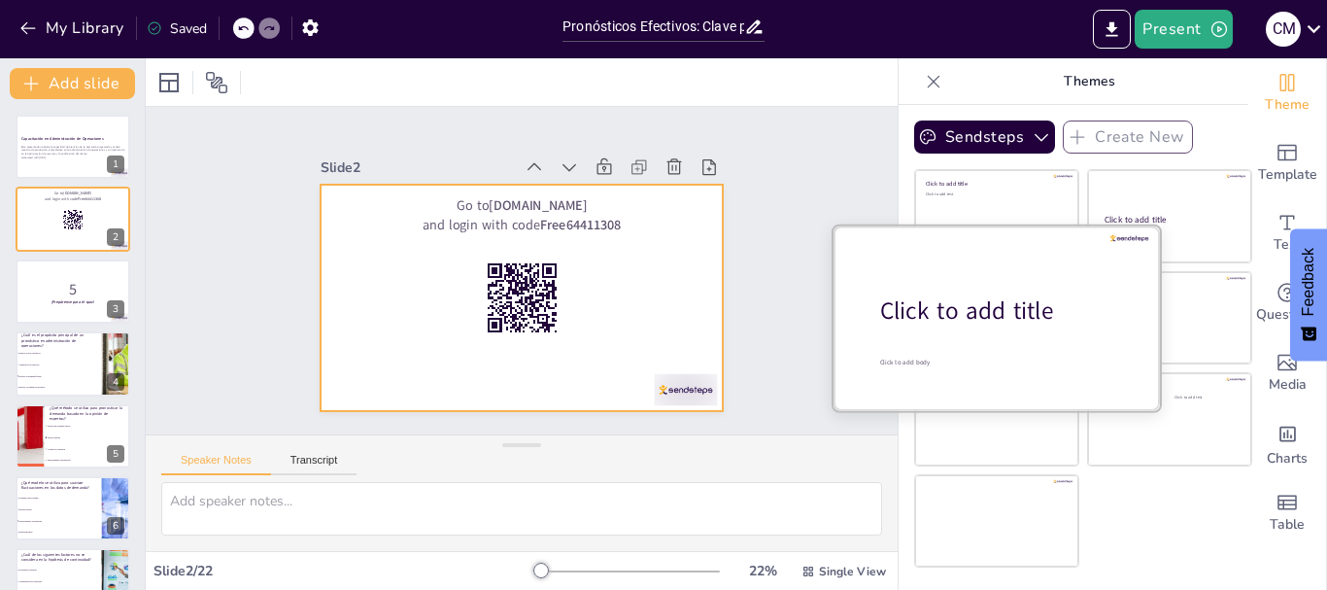
checkbox input "true"
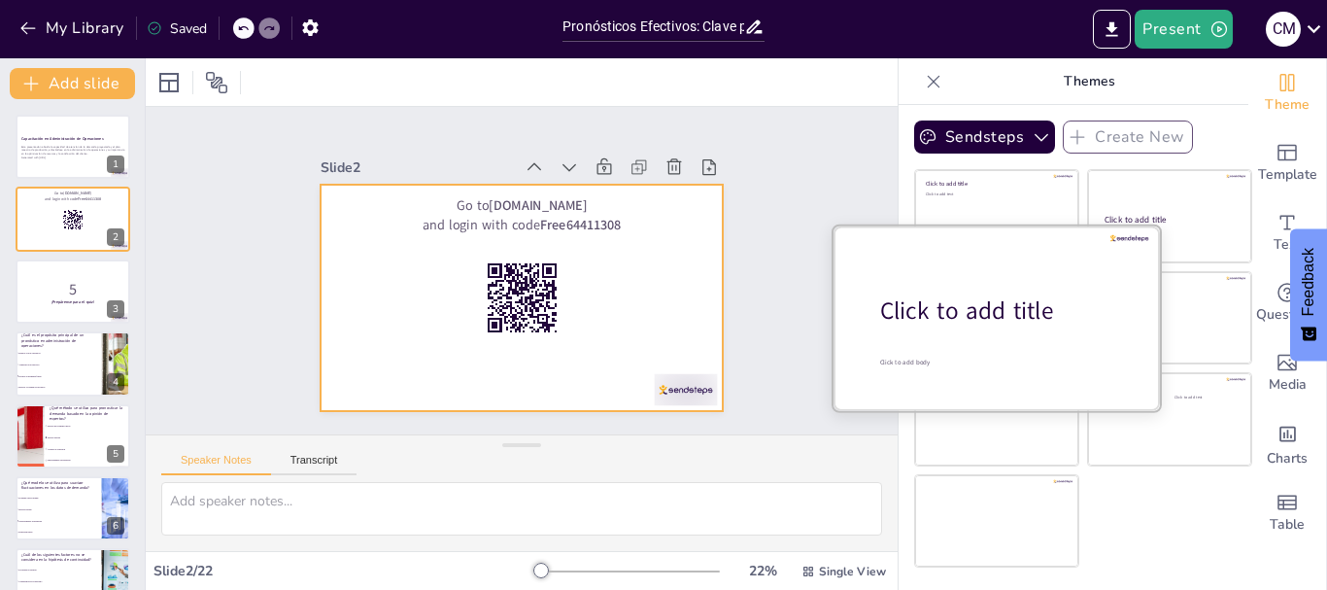
checkbox input "true"
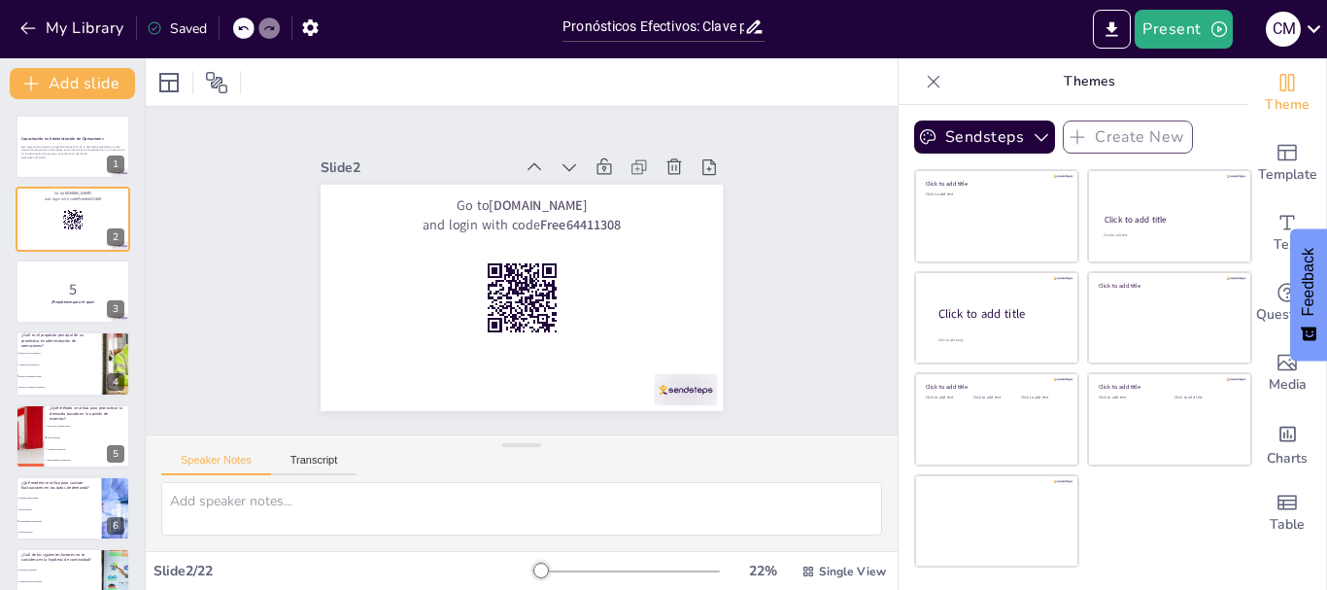
checkbox input "true"
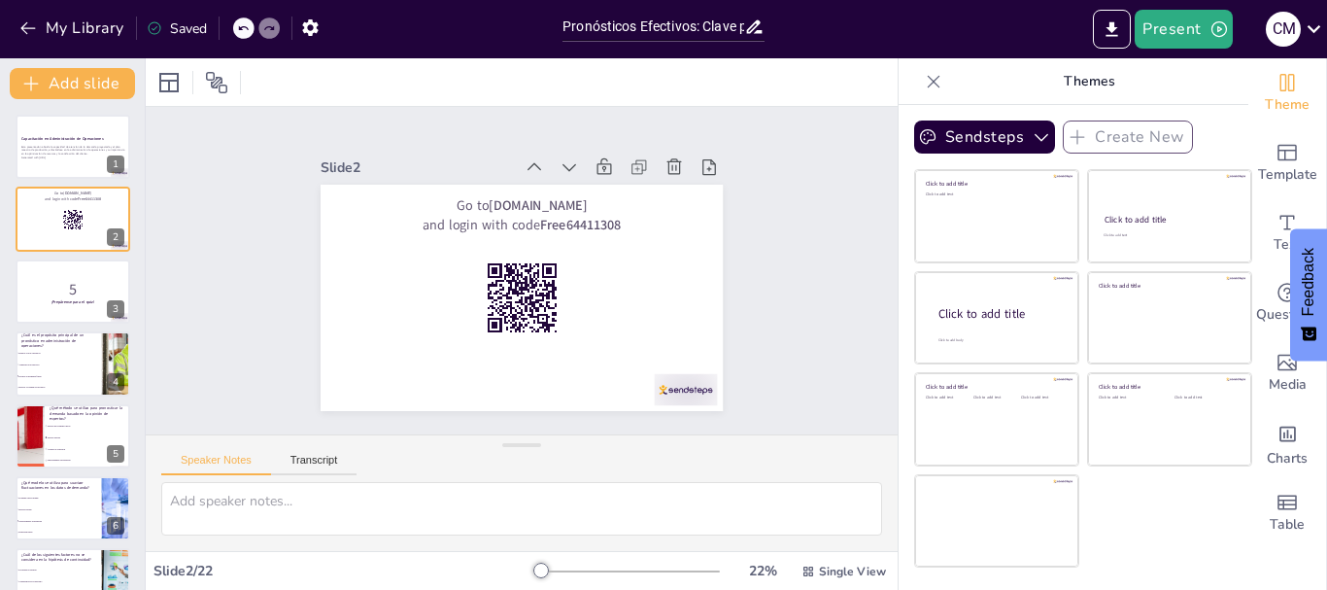
checkbox input "true"
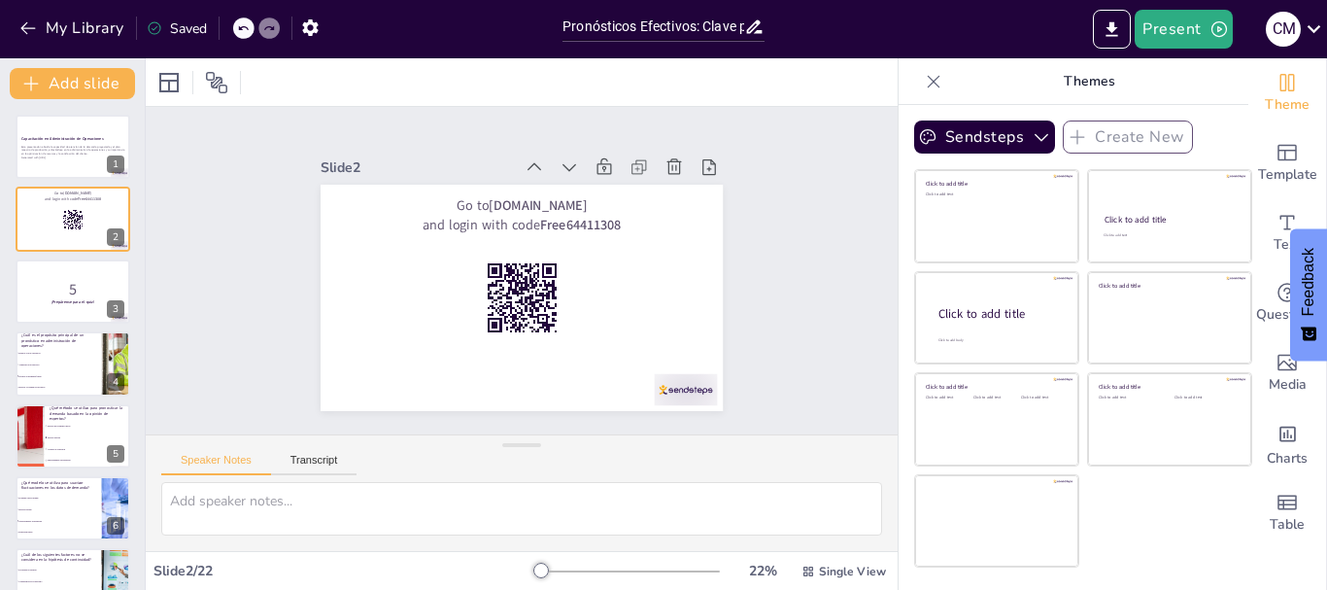
checkbox input "true"
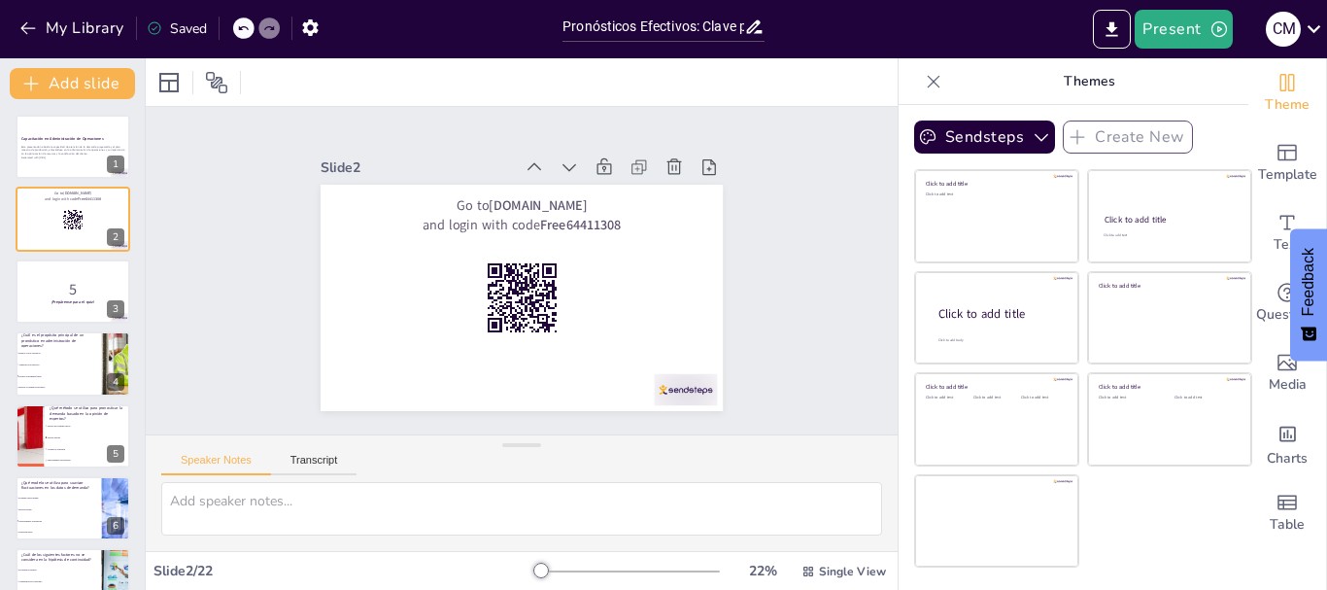
checkbox input "true"
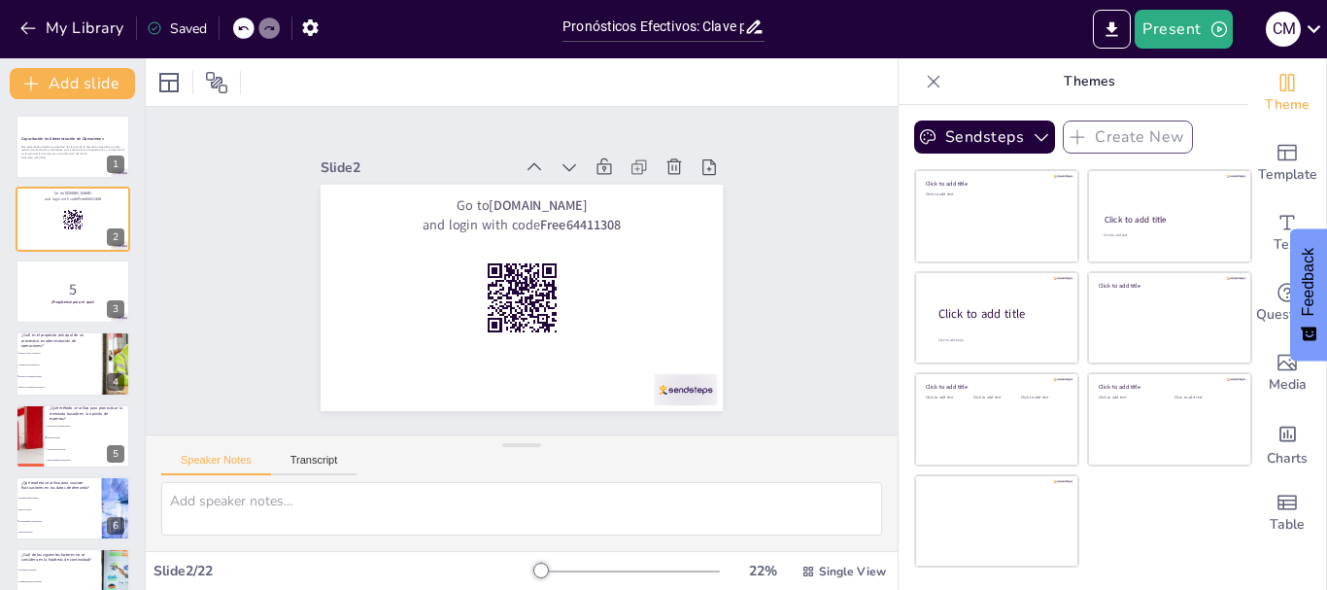
checkbox input "true"
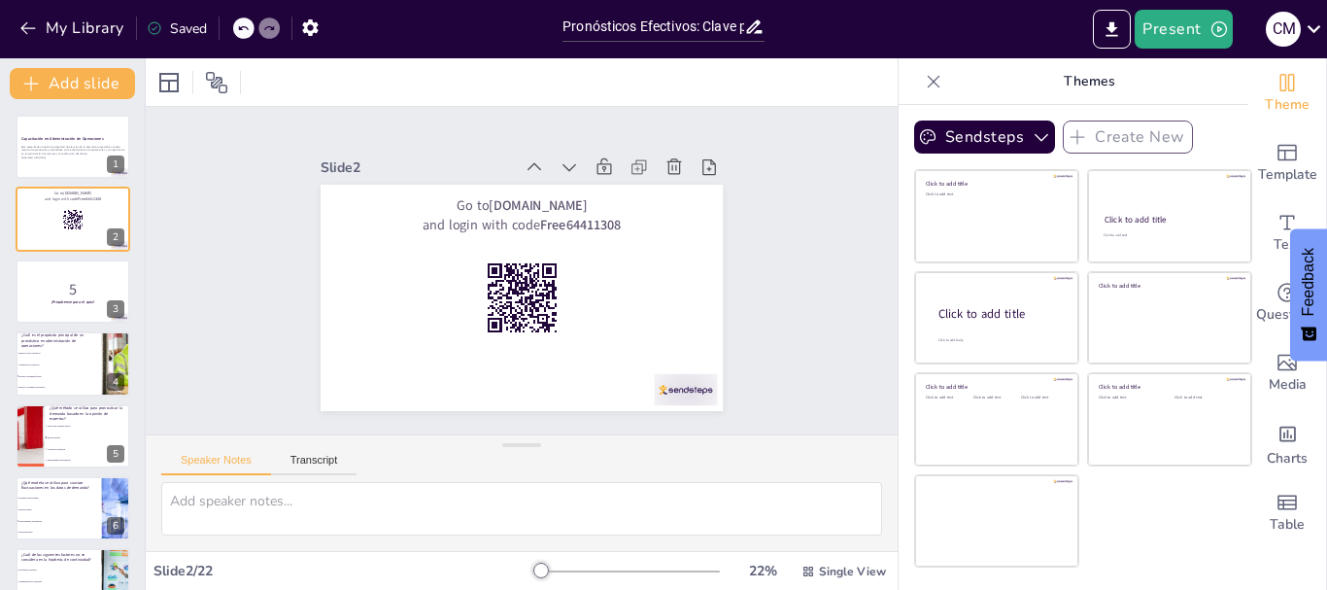
checkbox input "true"
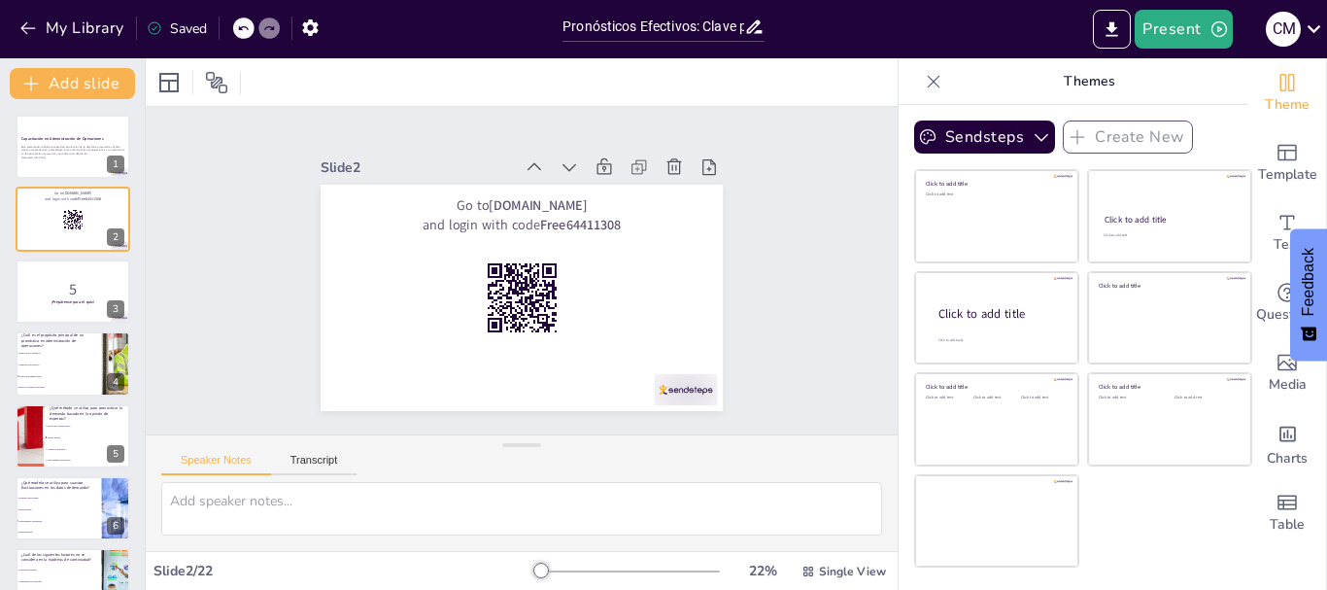
checkbox input "true"
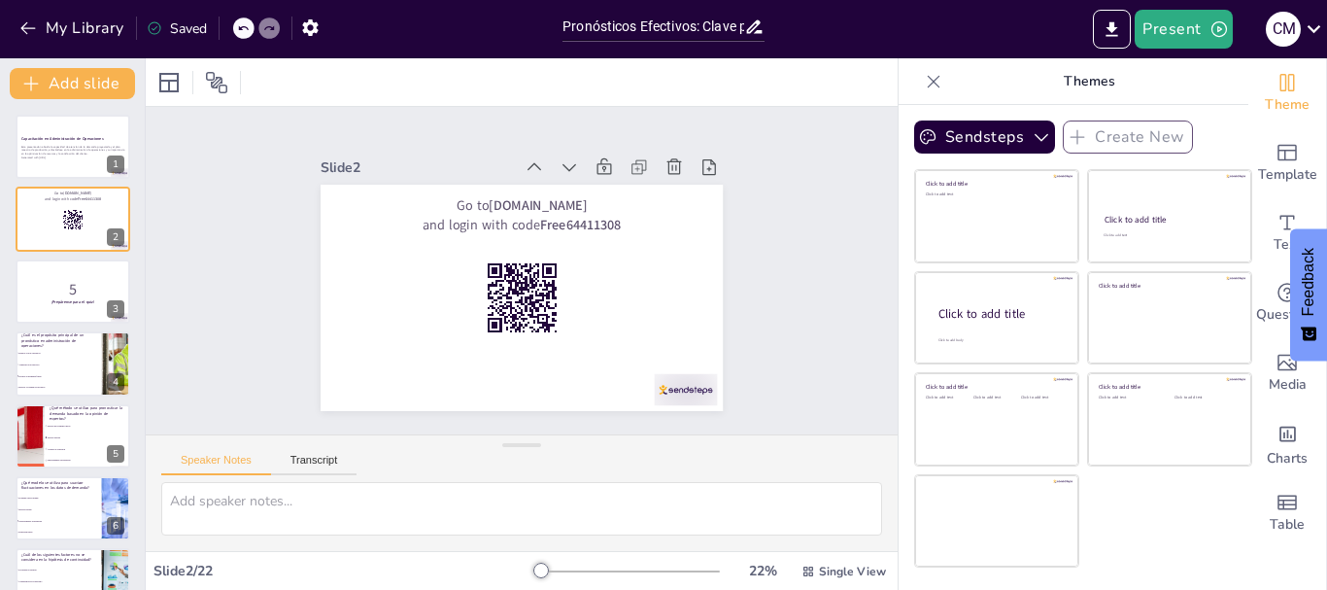
checkbox input "true"
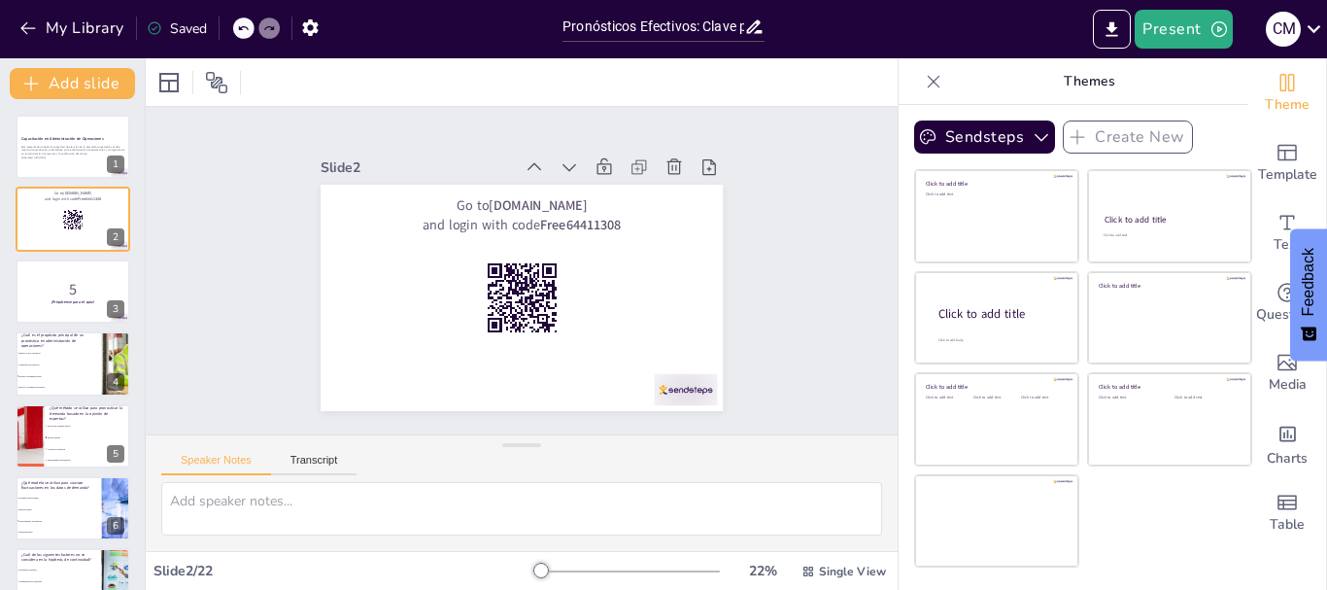
checkbox input "true"
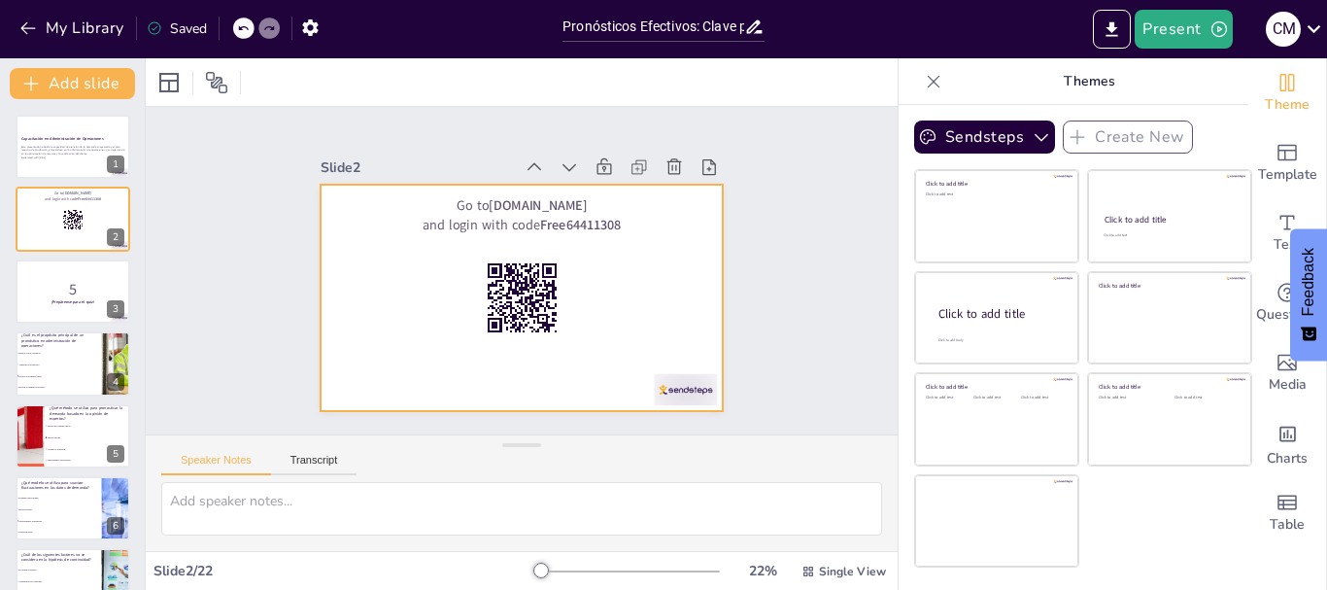
checkbox input "true"
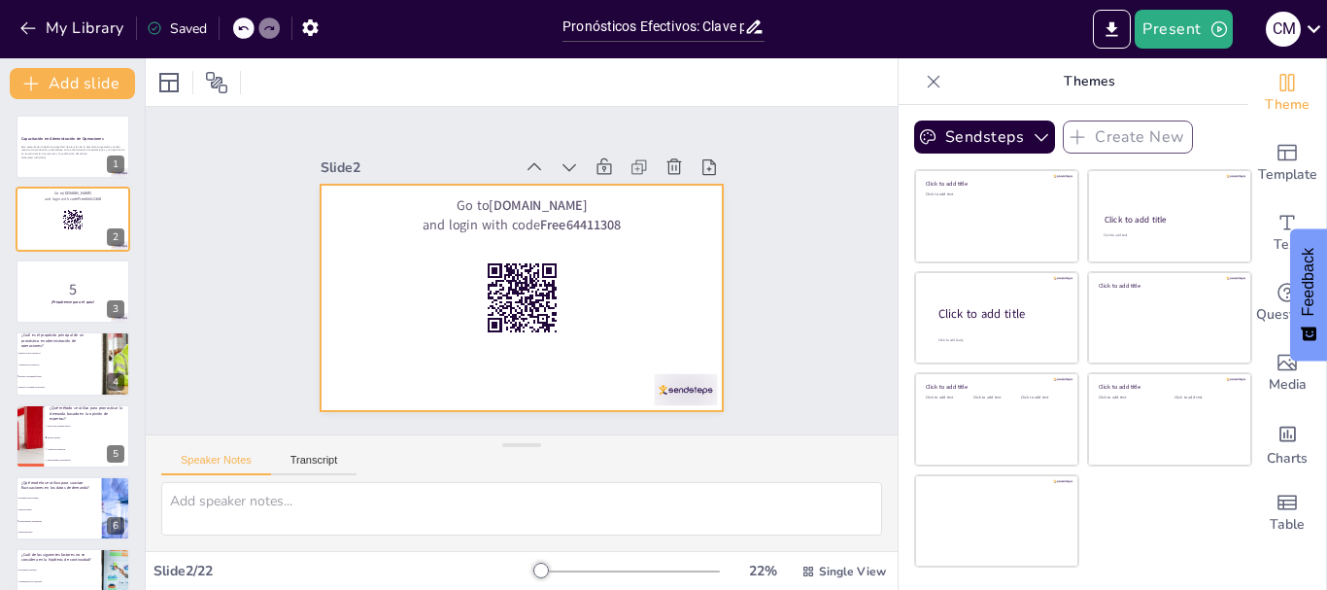
checkbox input "true"
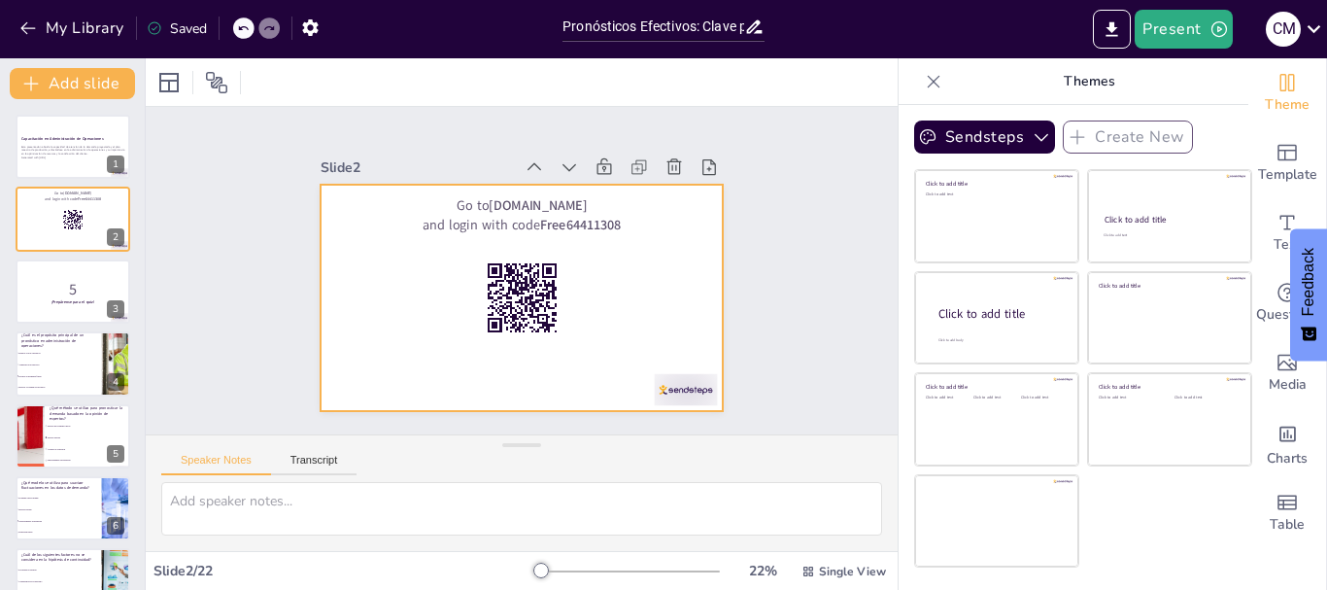
checkbox input "true"
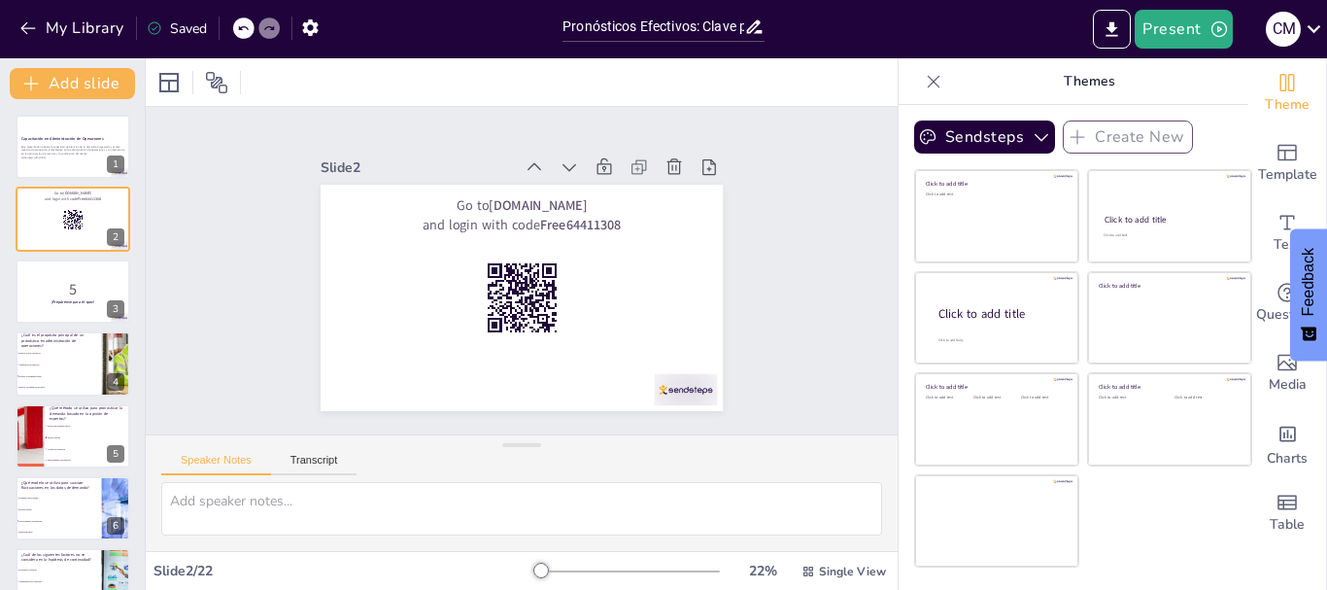
checkbox input "true"
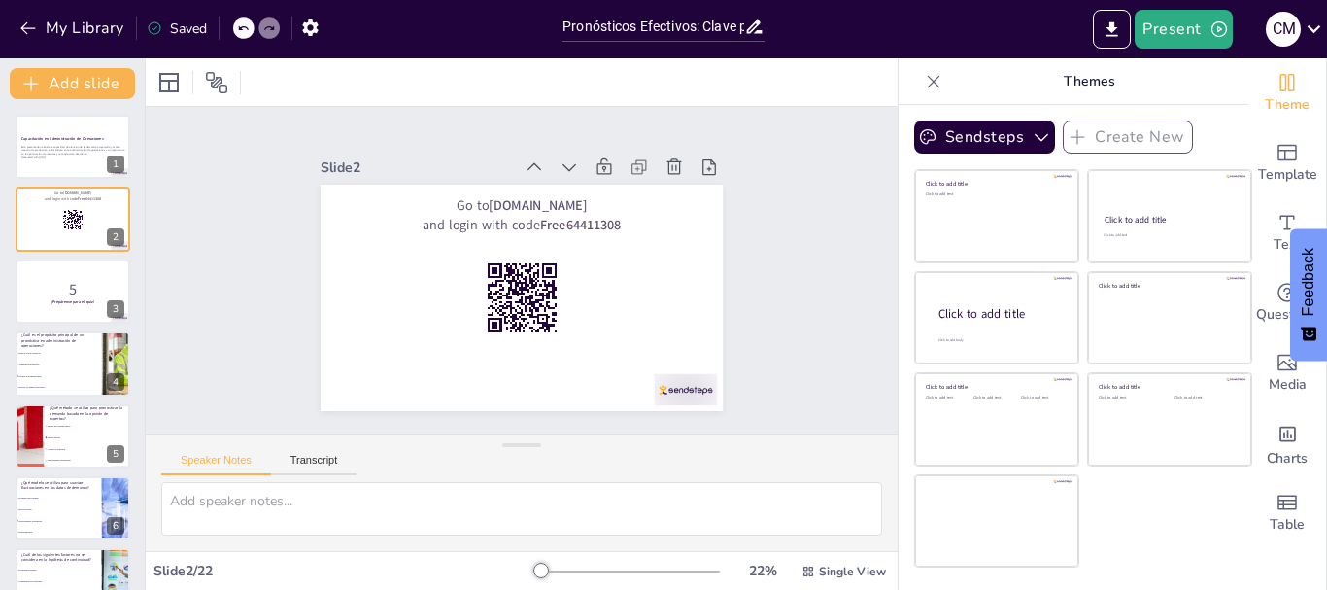
checkbox input "true"
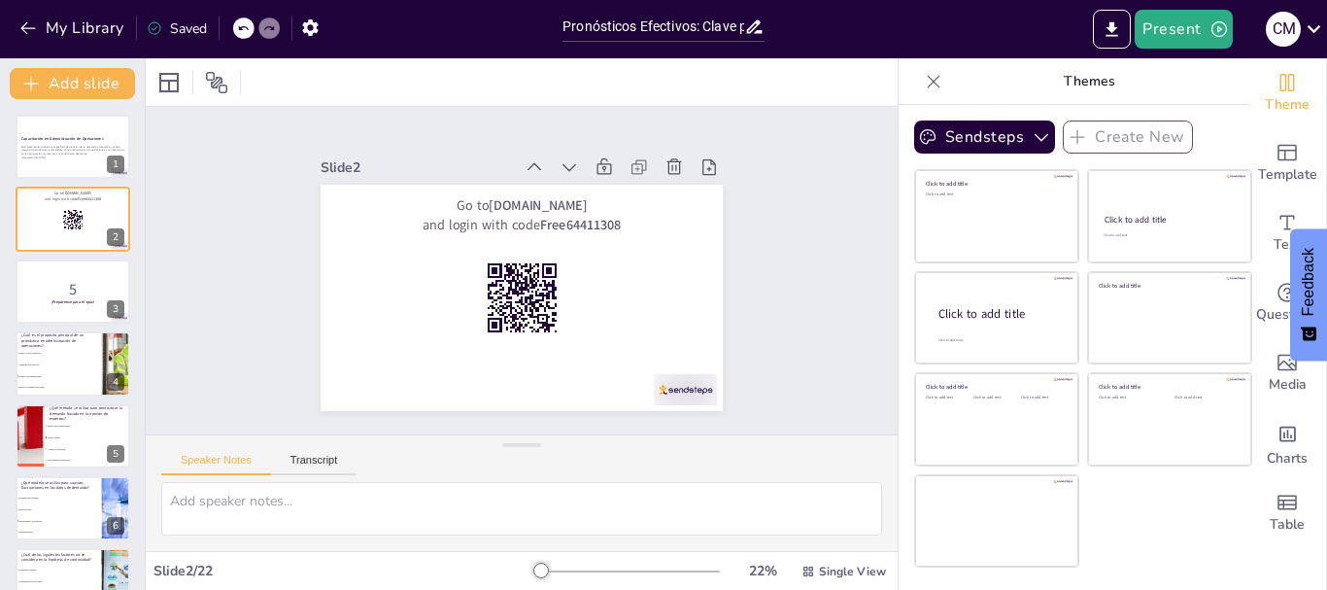
checkbox input "true"
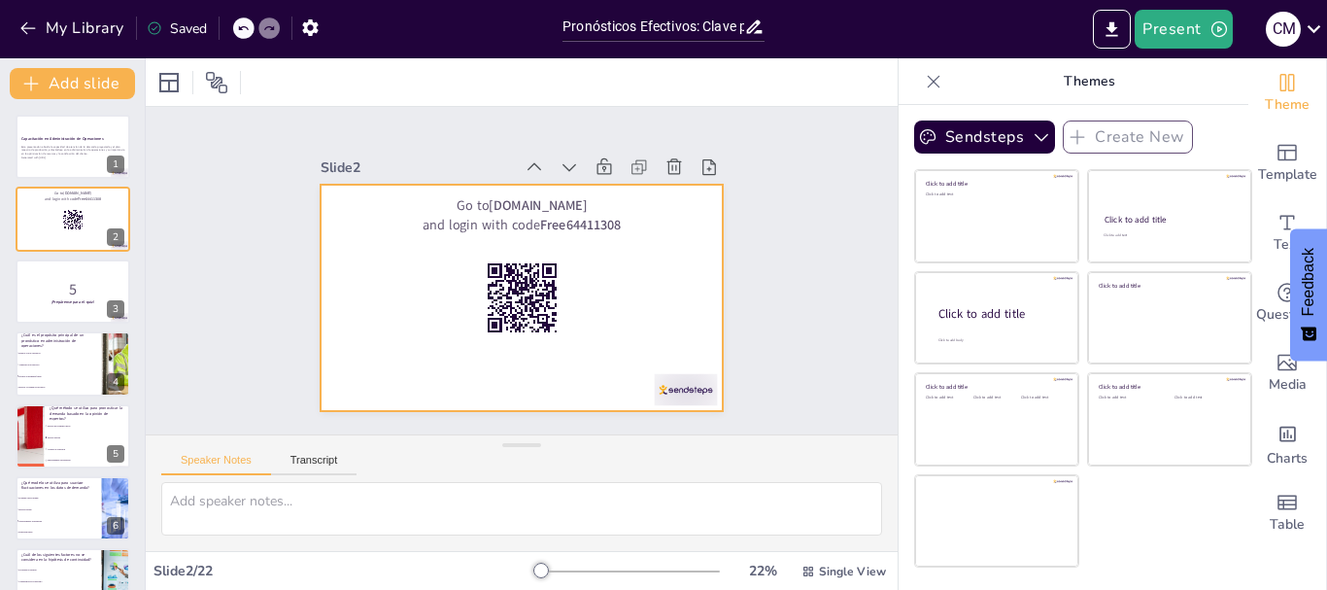
checkbox input "true"
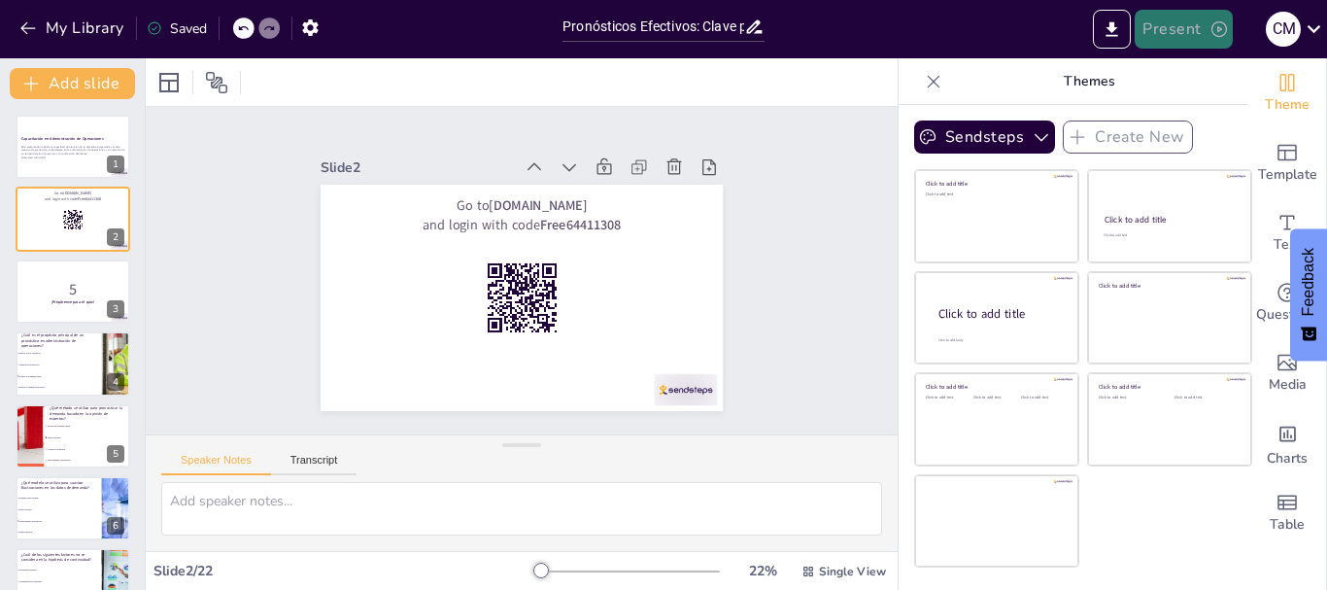
click at [1181, 28] on button "Present" at bounding box center [1183, 29] width 97 height 39
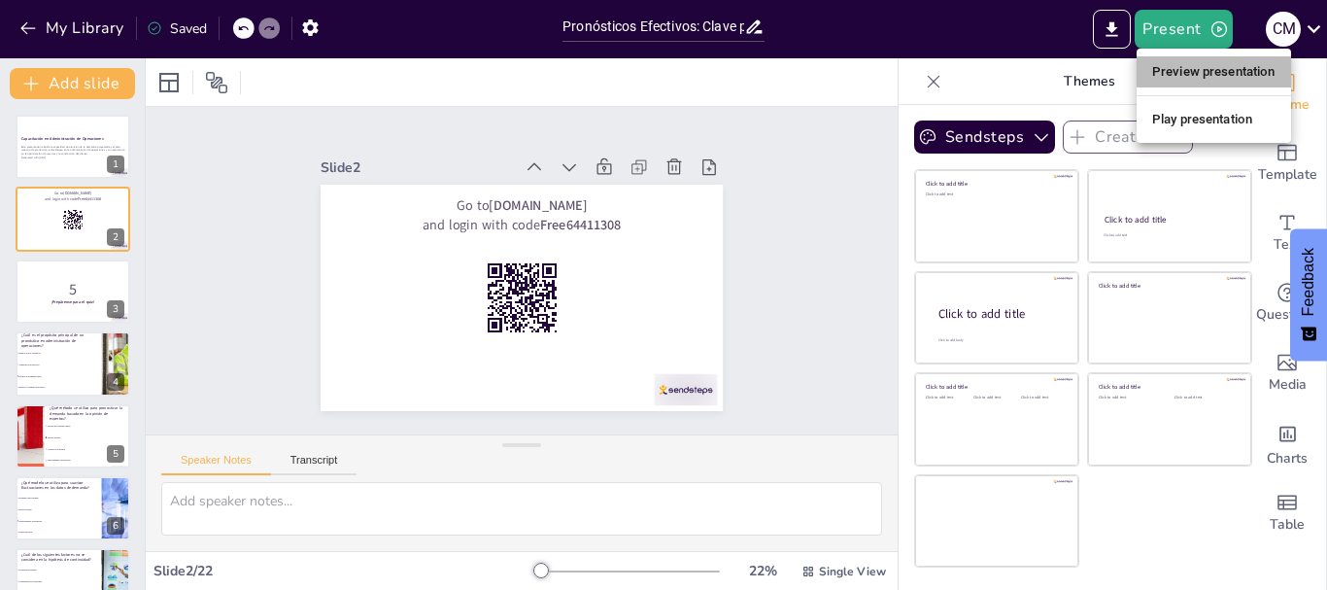
click at [1188, 60] on li "Preview presentation" at bounding box center [1214, 71] width 154 height 31
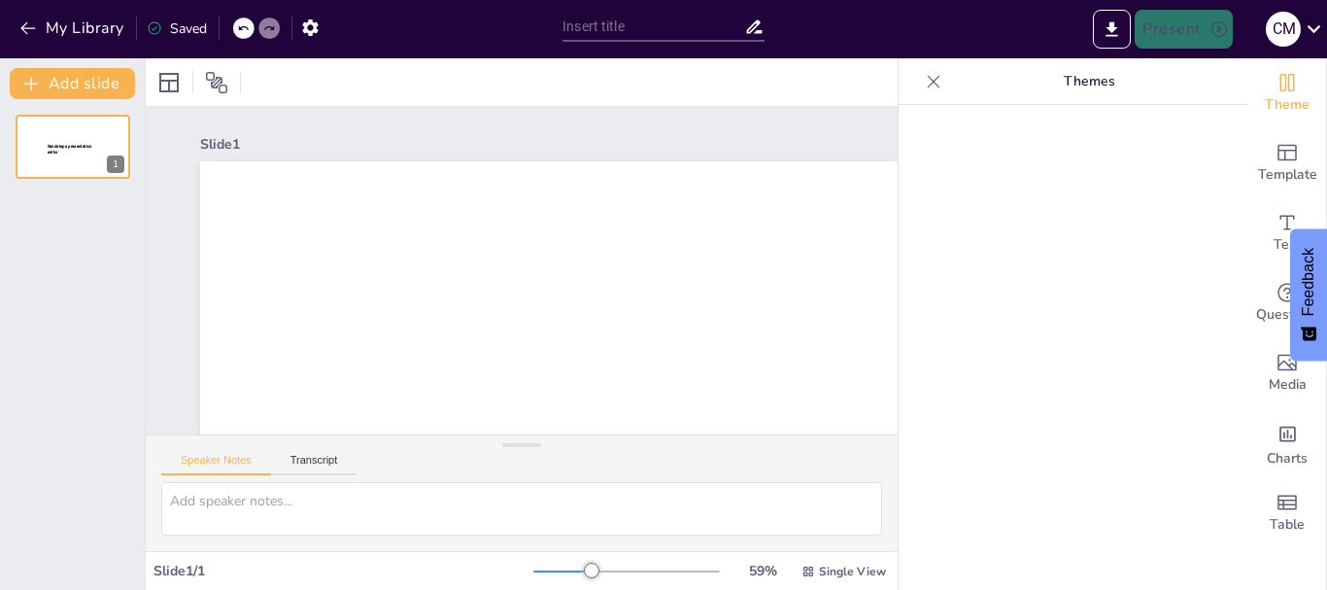
type input "Pronósticos Efectivos: Clave para la Gestión de Operaciones"
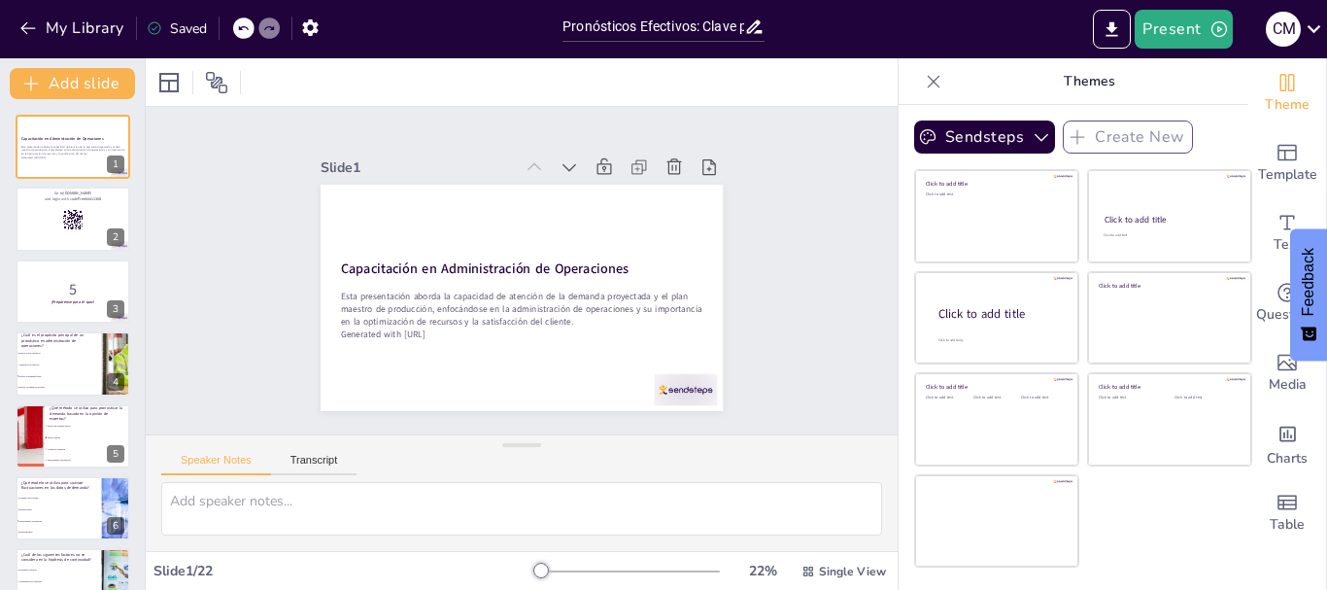
checkbox input "true"
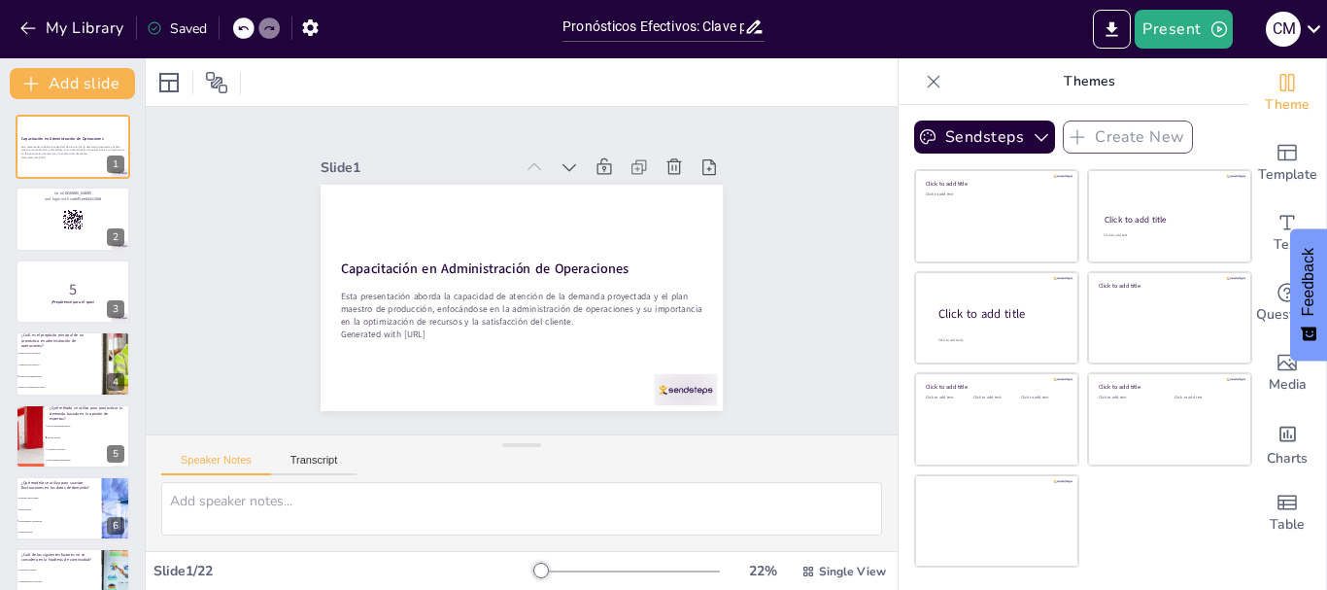
checkbox input "true"
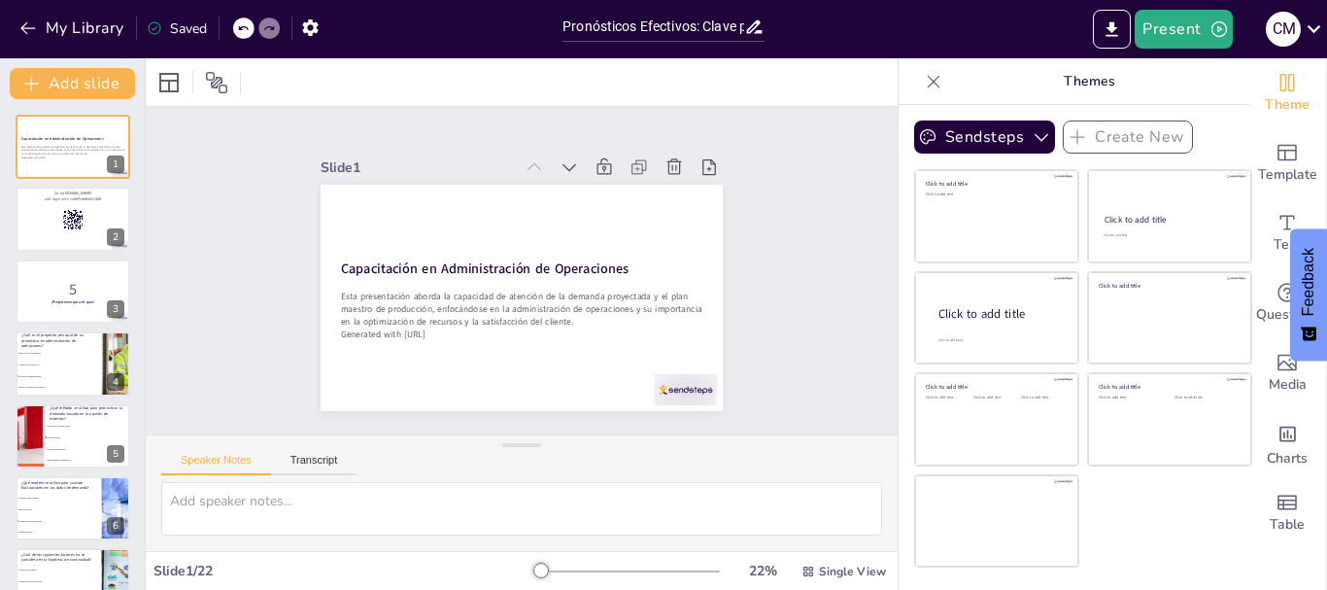
checkbox input "true"
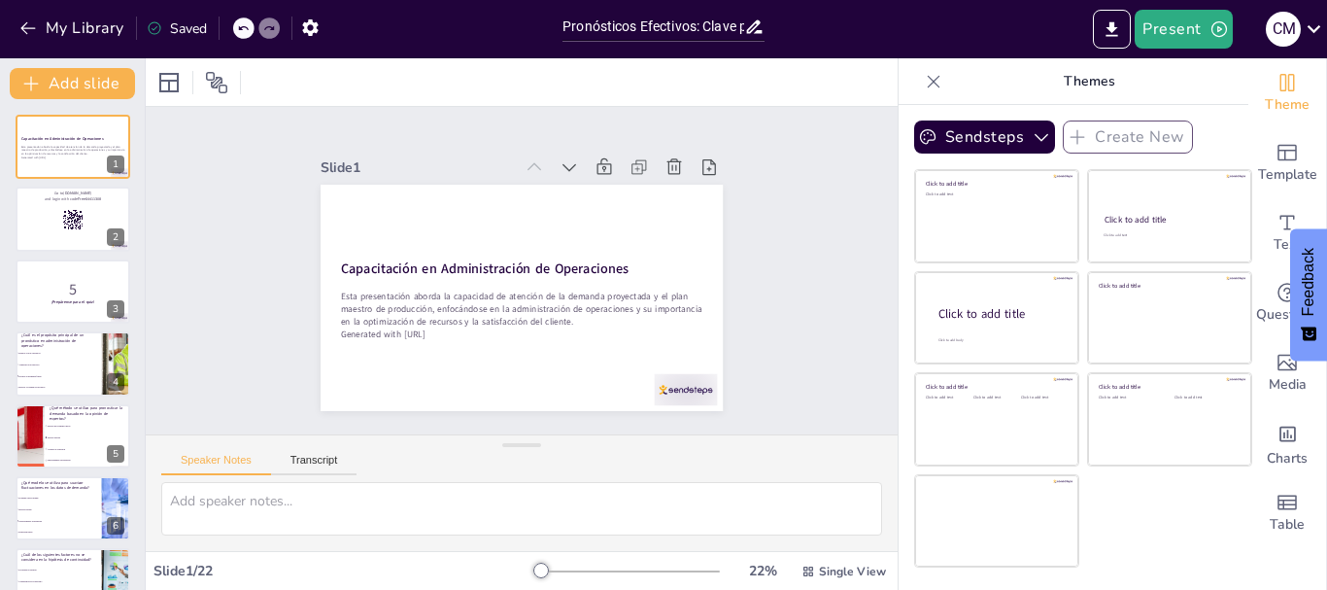
checkbox input "true"
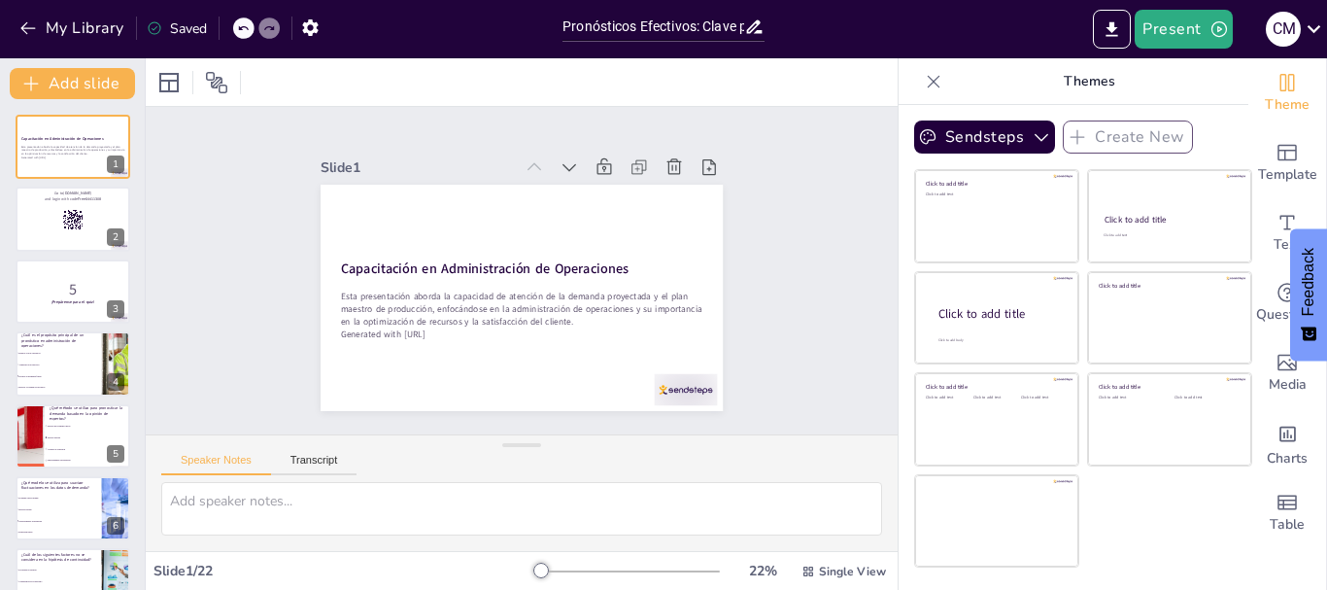
checkbox input "true"
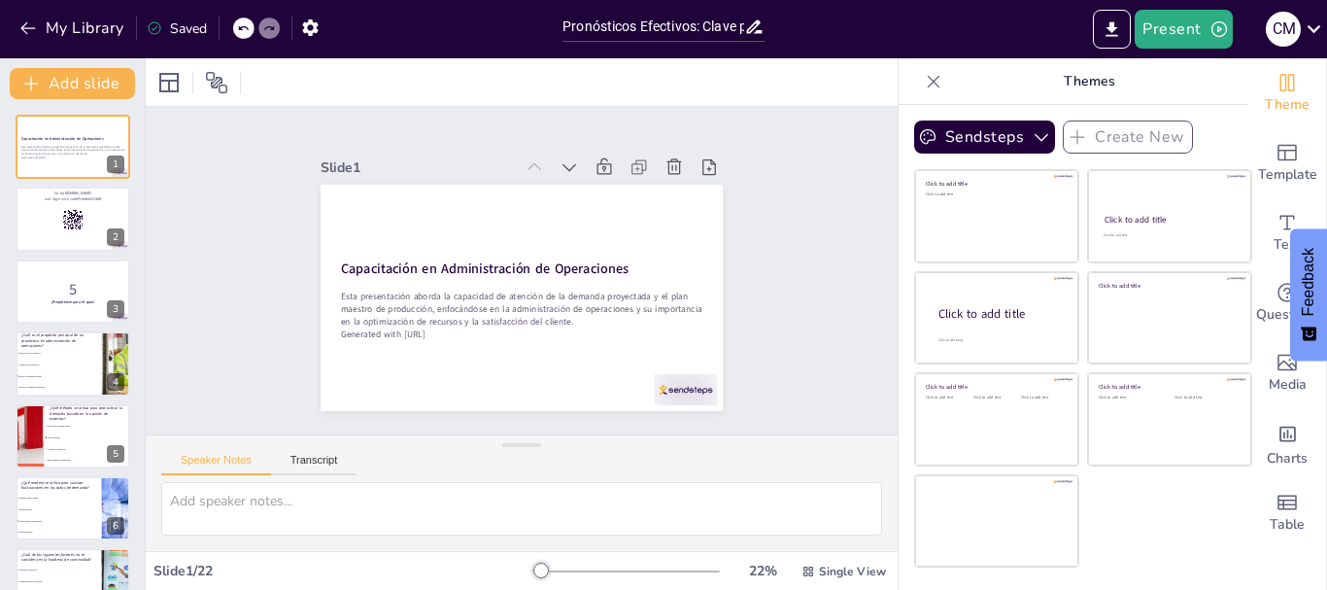
checkbox input "true"
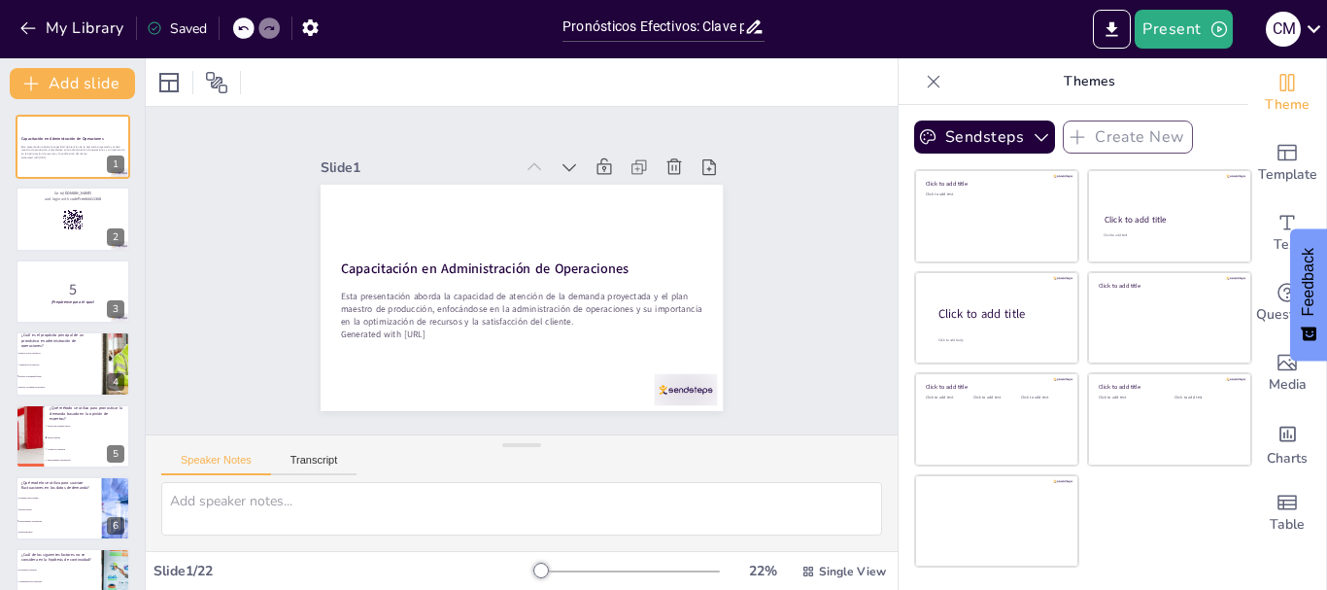
checkbox input "true"
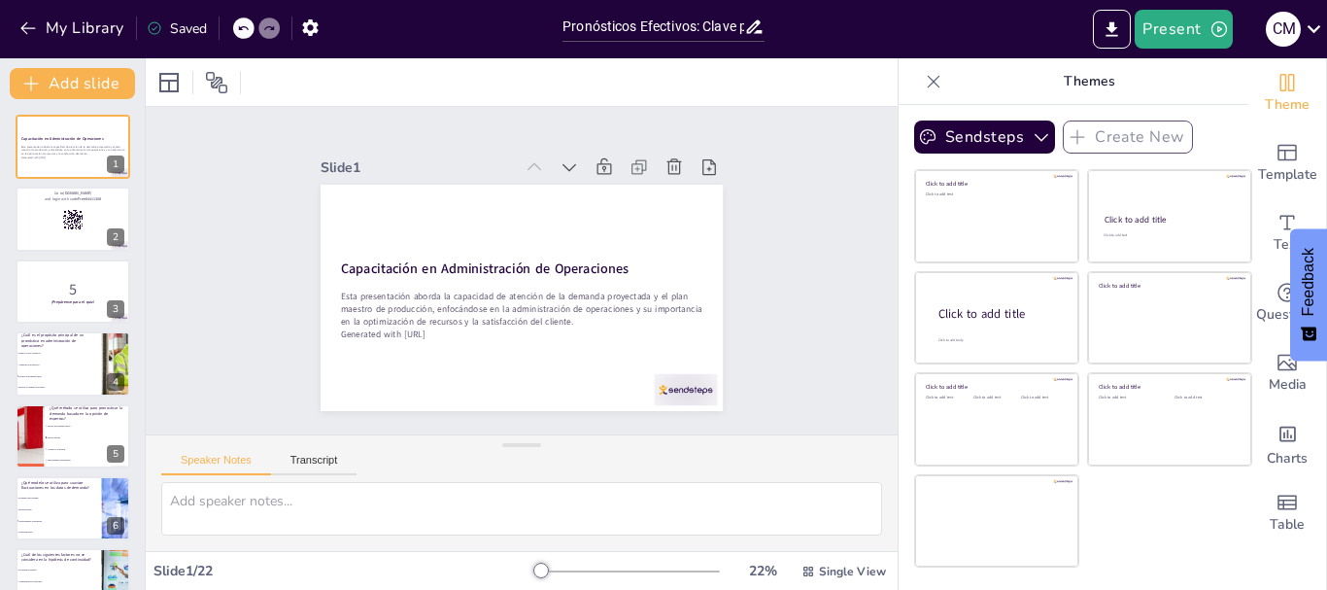
checkbox input "true"
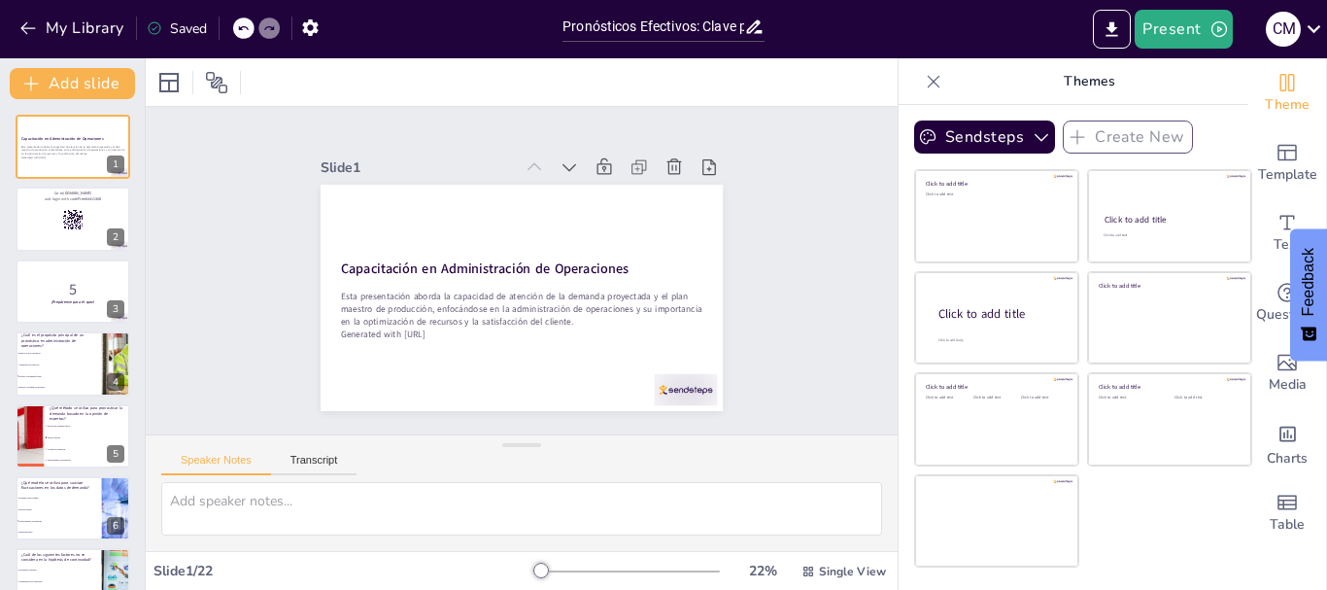
checkbox input "true"
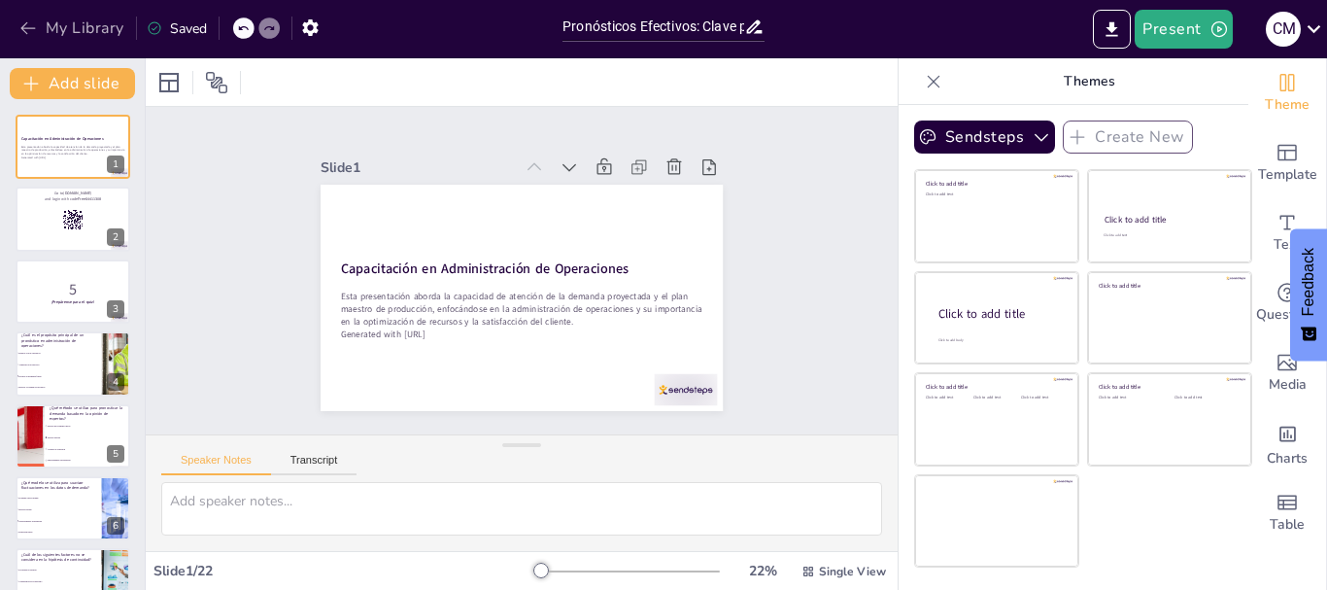
click at [29, 24] on icon "button" at bounding box center [27, 27] width 19 height 19
